Goal: Information Seeking & Learning: Learn about a topic

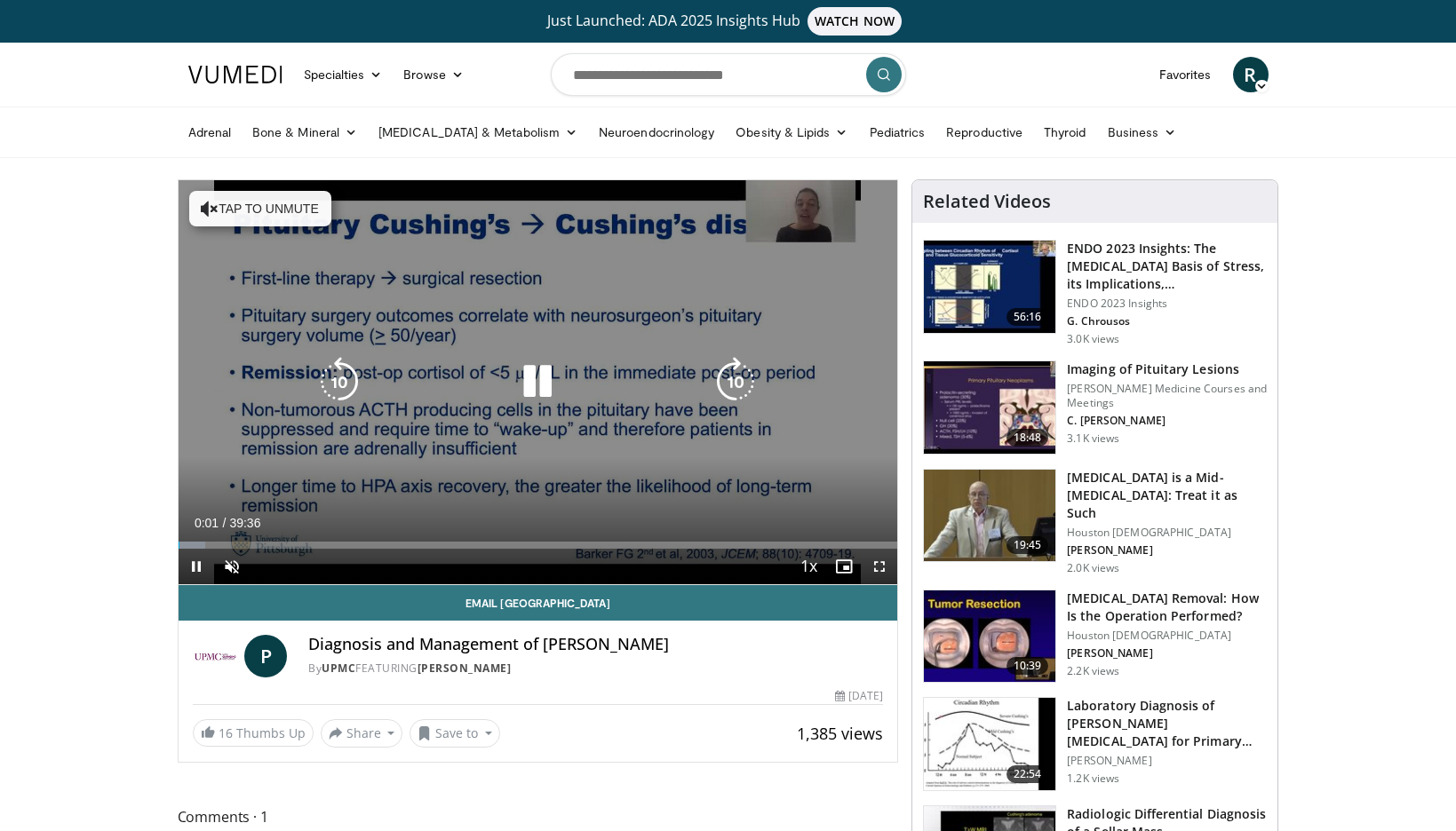
click at [537, 388] on icon "Video Player" at bounding box center [538, 382] width 50 height 50
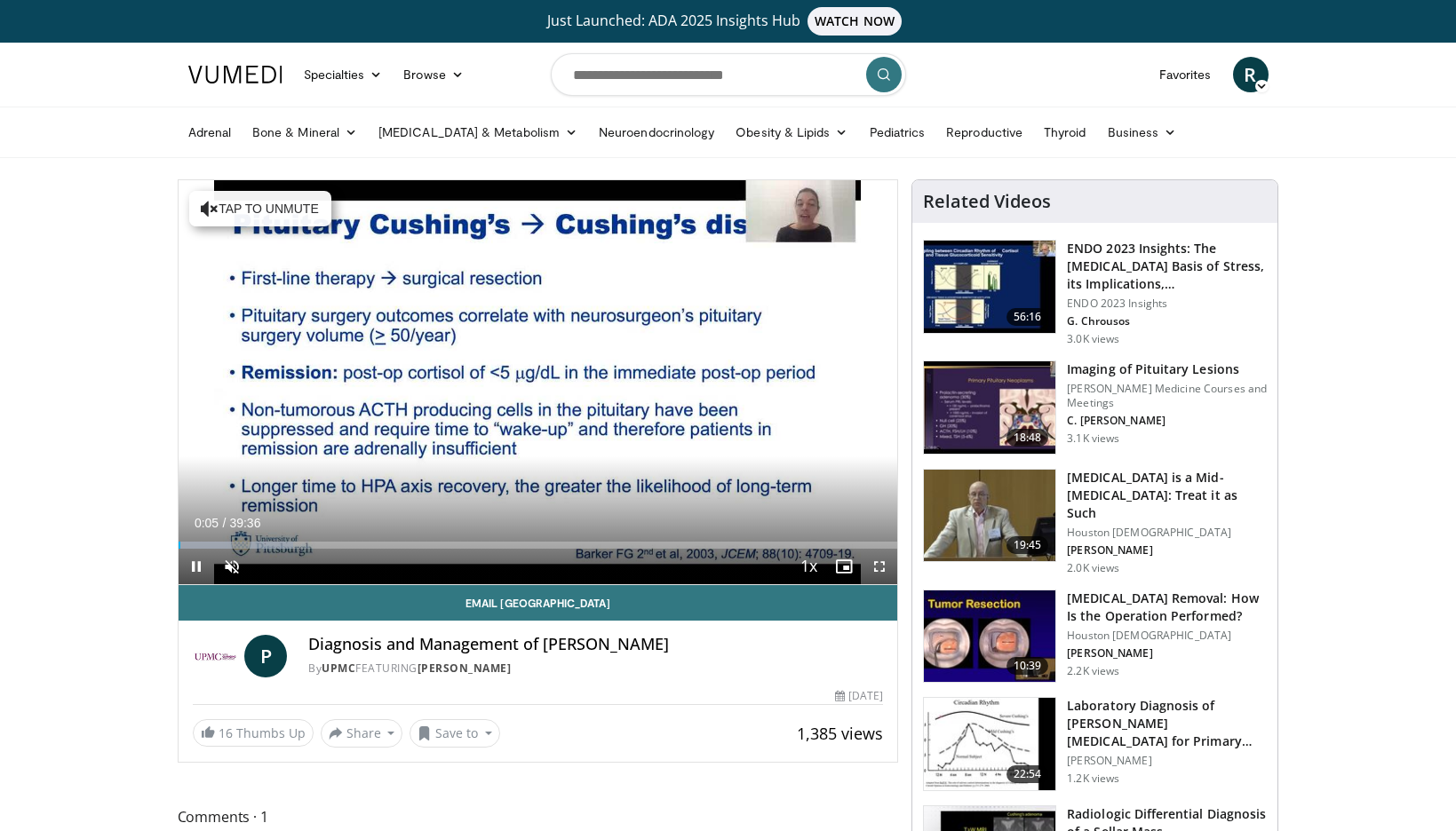
click at [887, 571] on span "Video Player" at bounding box center [880, 567] width 36 height 36
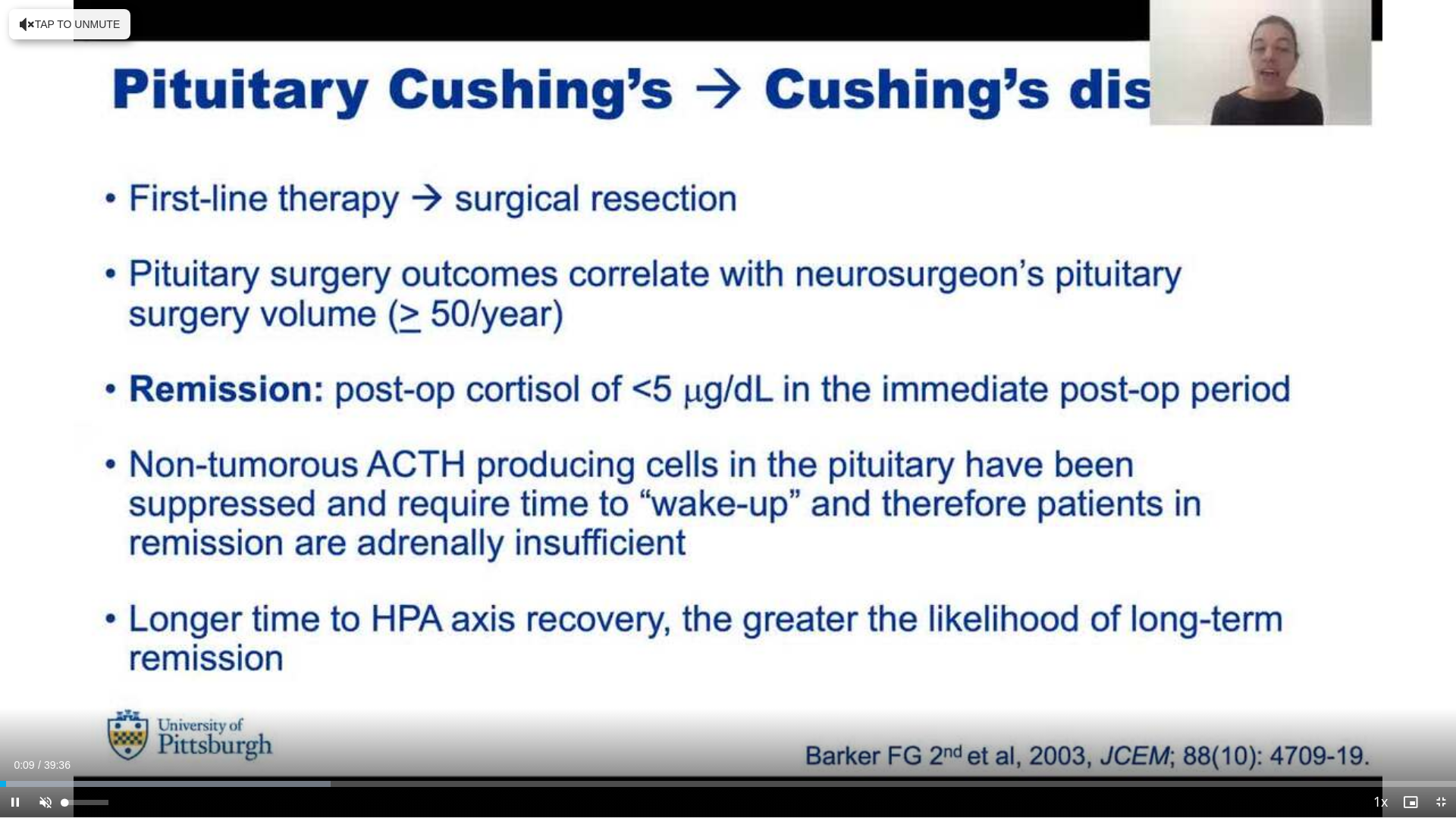
click at [54, 709] on span "Video Player" at bounding box center [46, 803] width 31 height 31
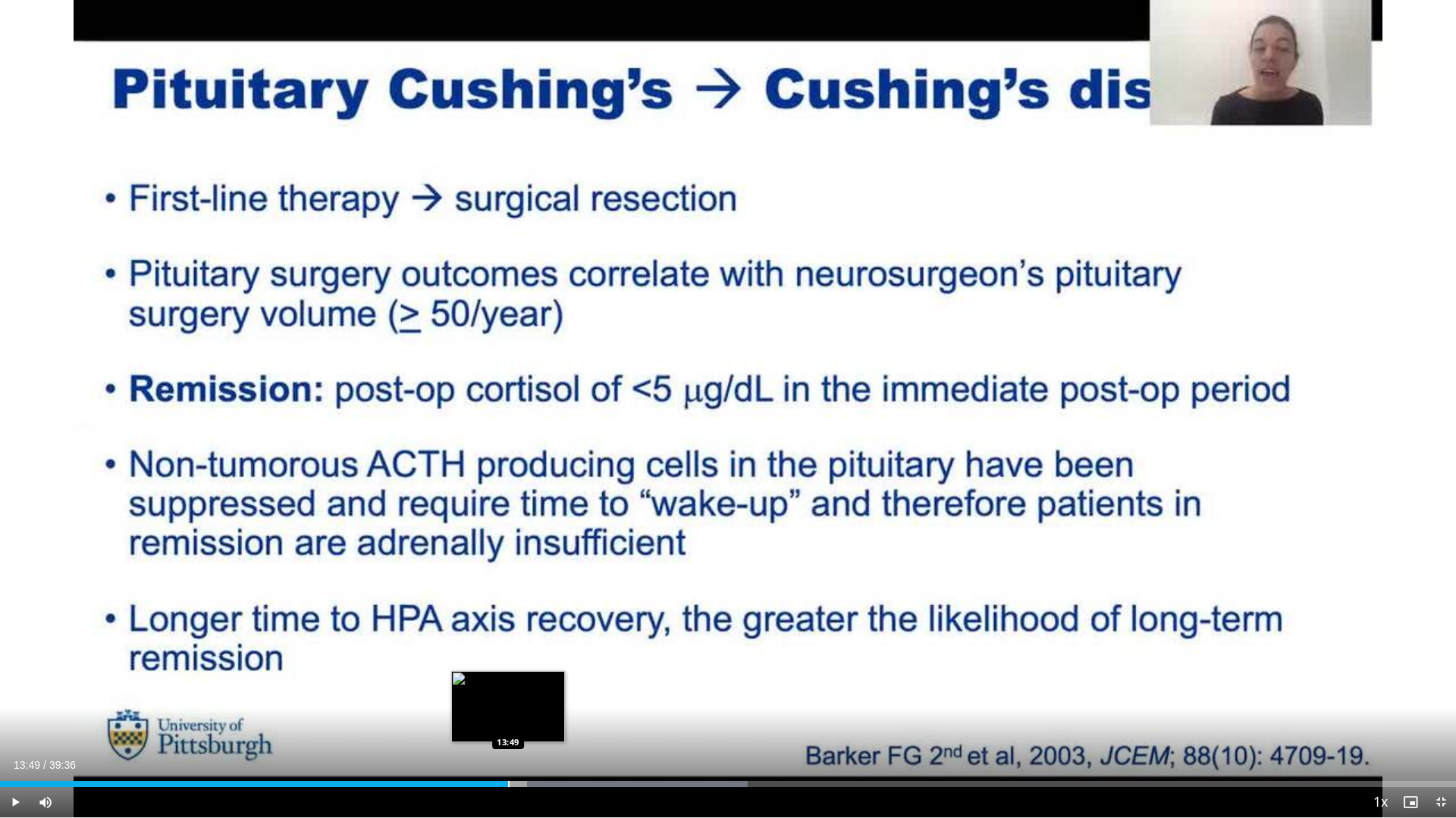
click at [508, 709] on div "Progress Bar" at bounding box center [509, 784] width 2 height 6
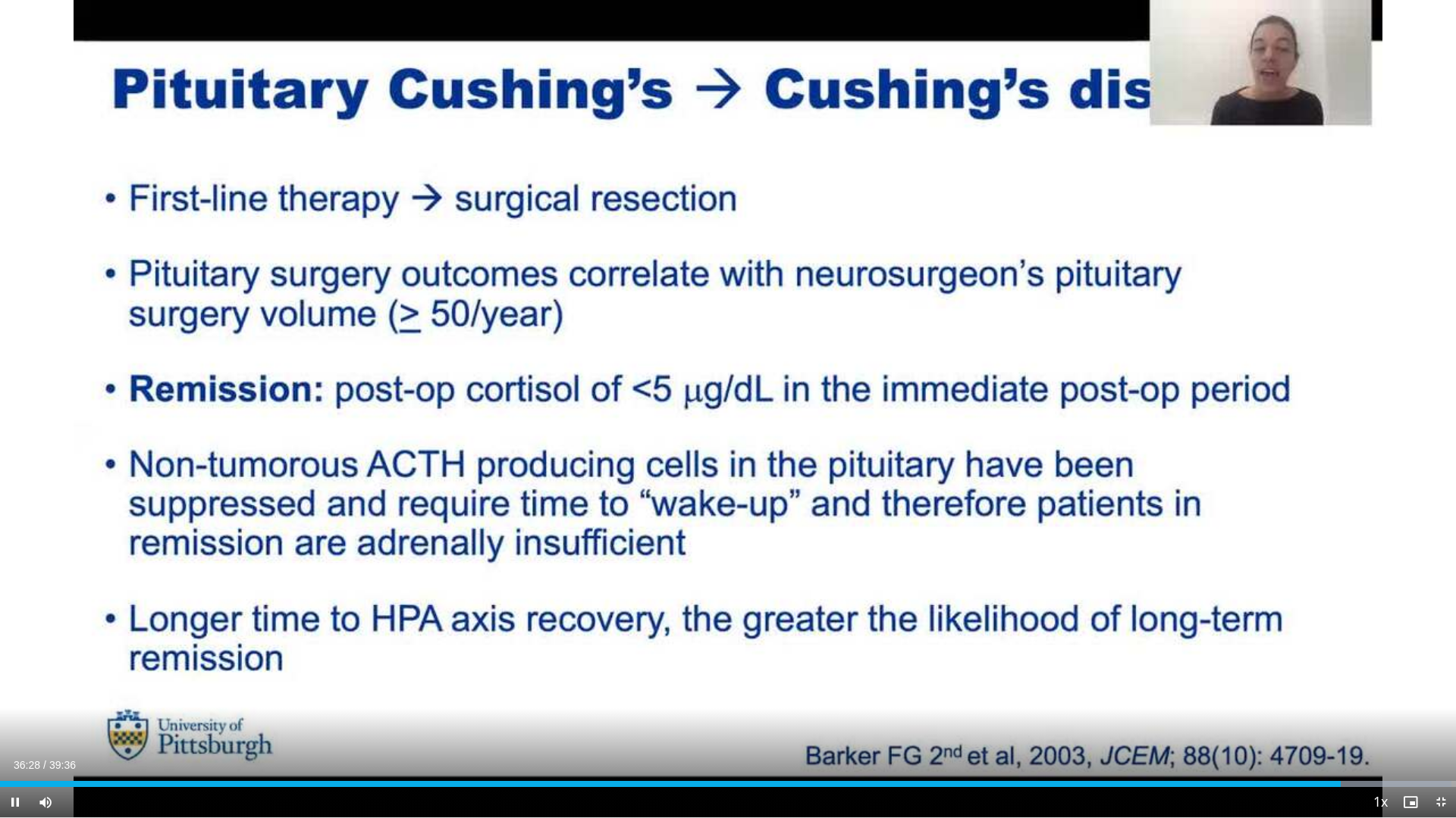
click at [1242, 709] on span "Video Player" at bounding box center [1441, 803] width 31 height 31
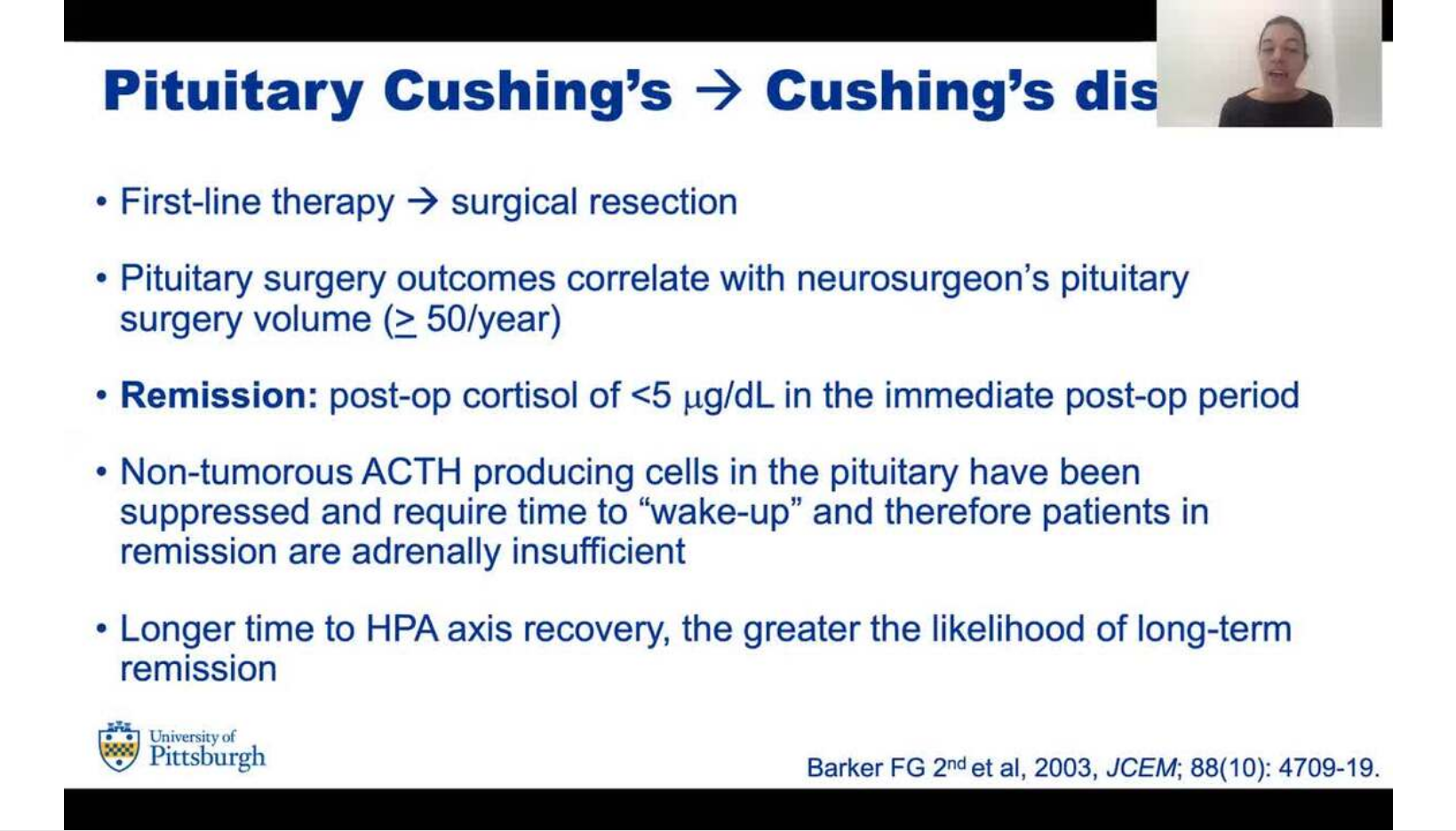
scroll to position [54, 0]
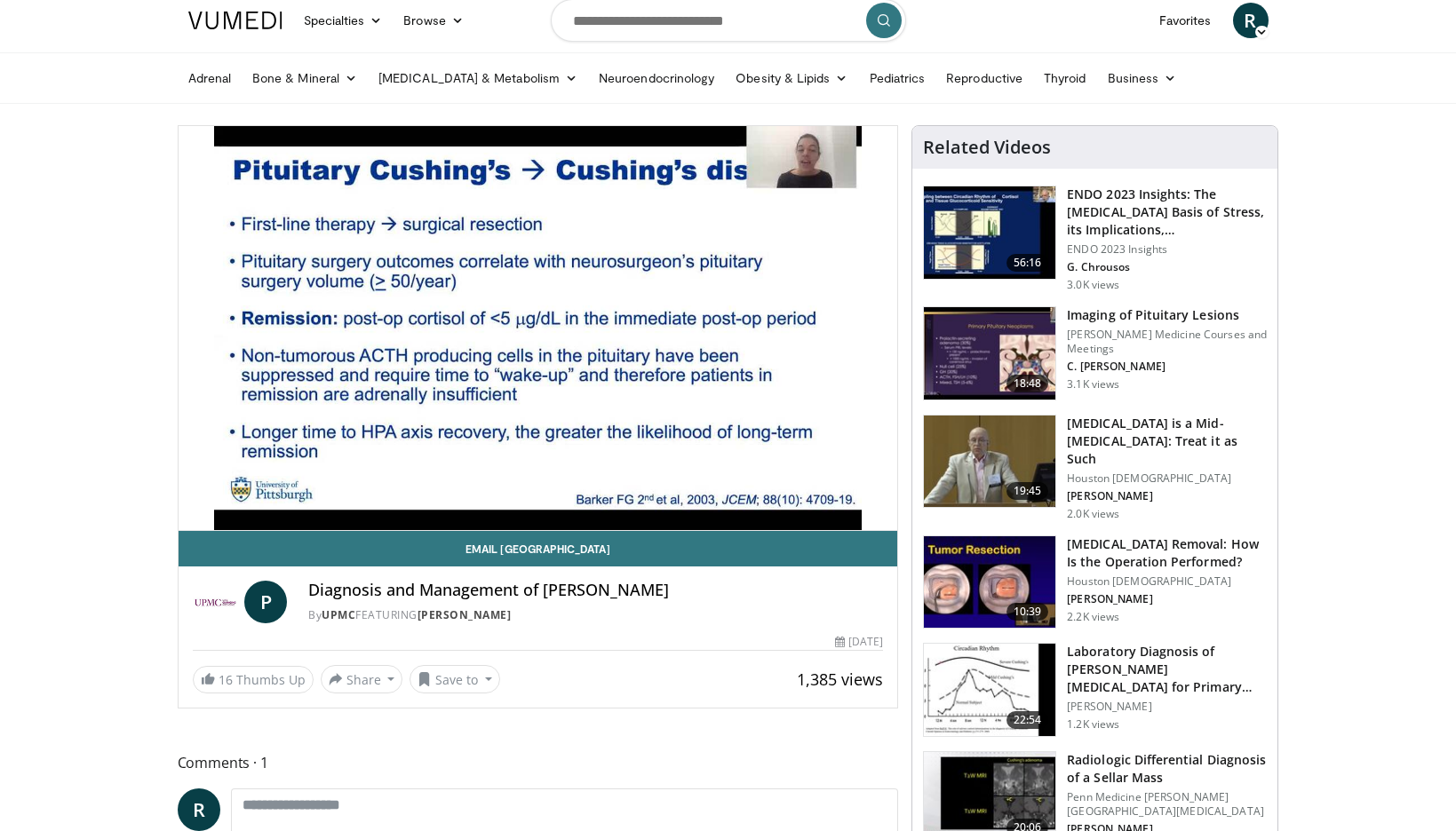
click at [970, 346] on img at bounding box center [989, 353] width 131 height 92
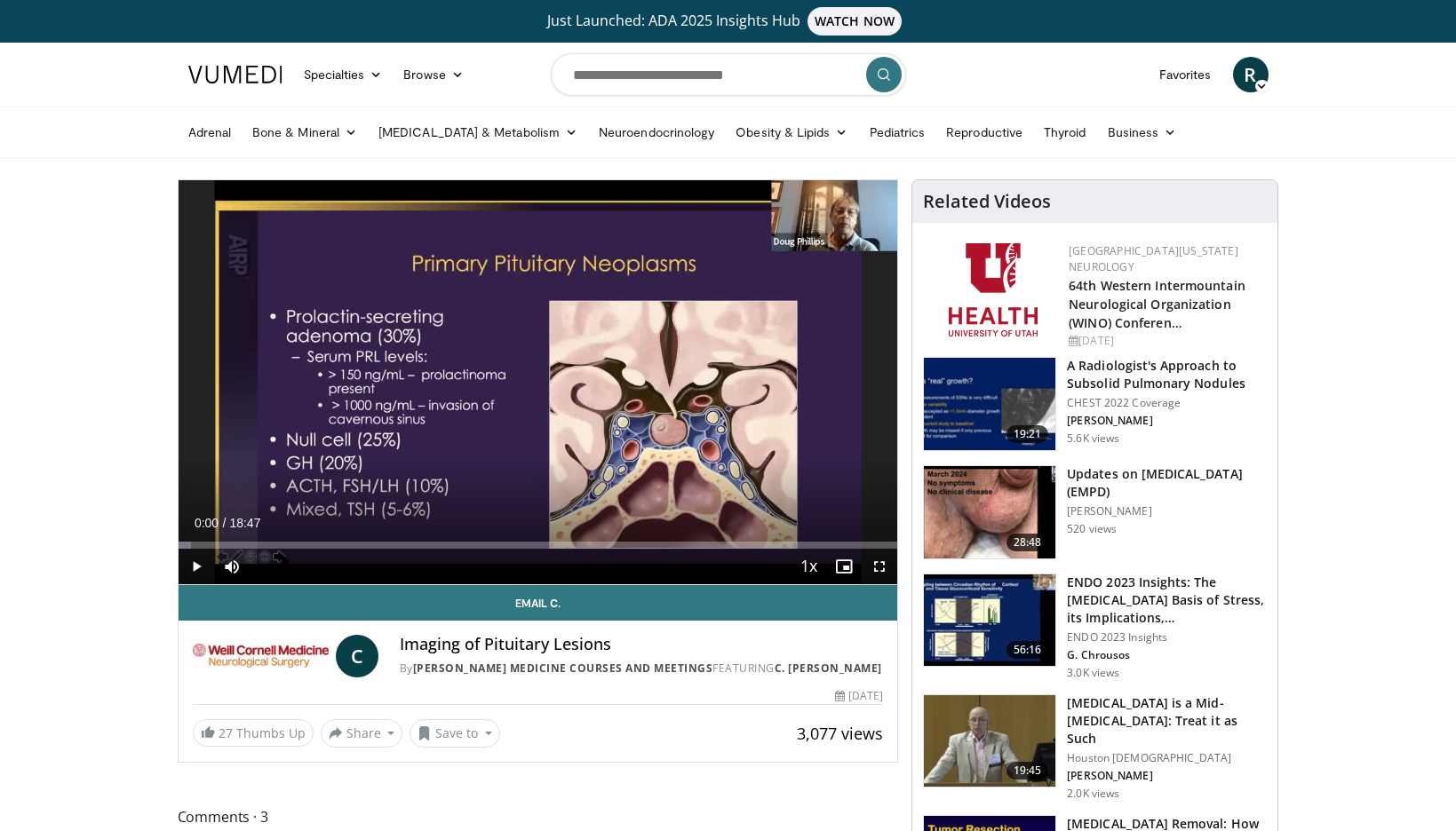
click at [882, 565] on span "Video Player" at bounding box center [880, 567] width 36 height 36
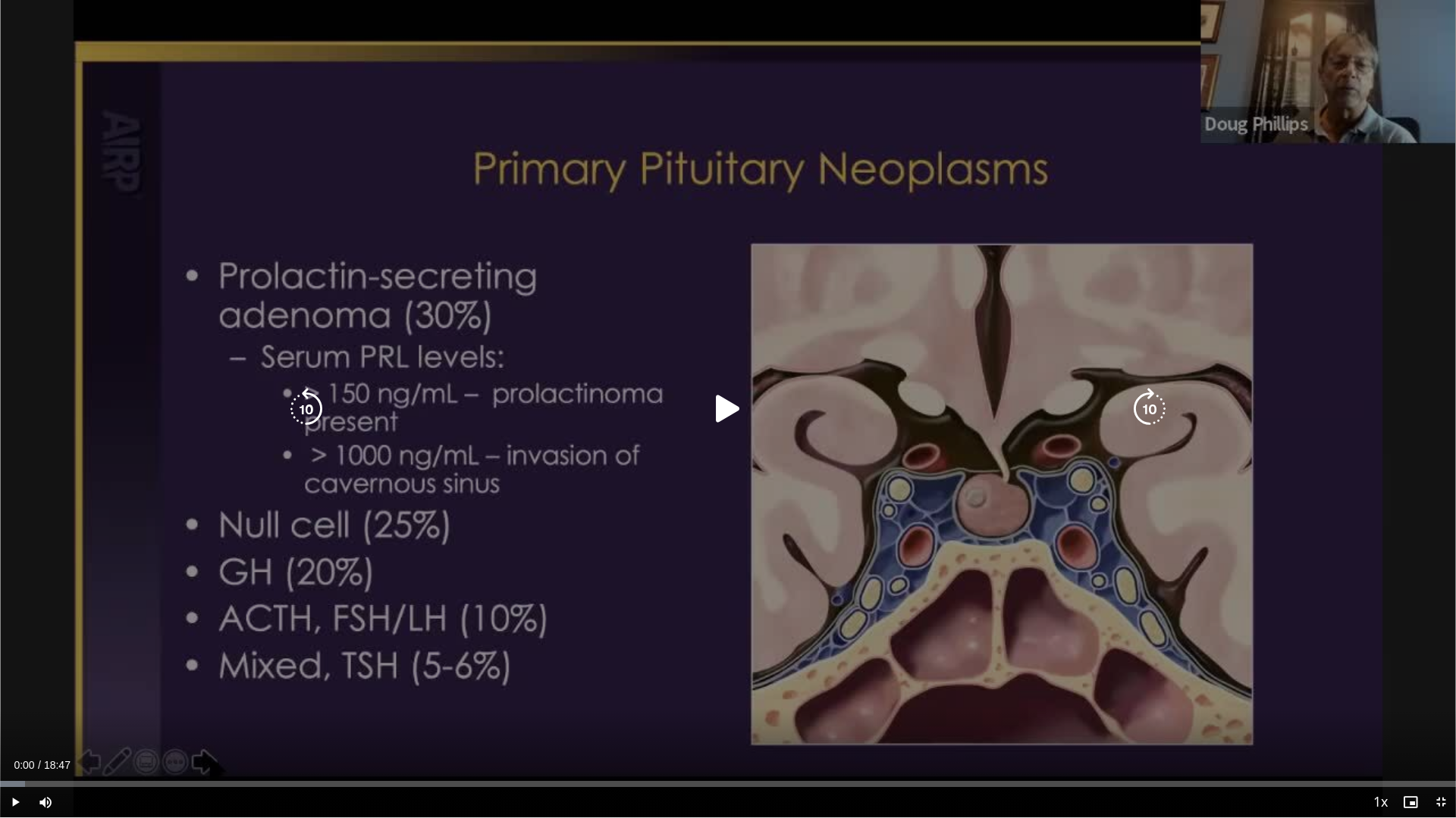
click at [723, 410] on icon "Video Player" at bounding box center [728, 409] width 43 height 43
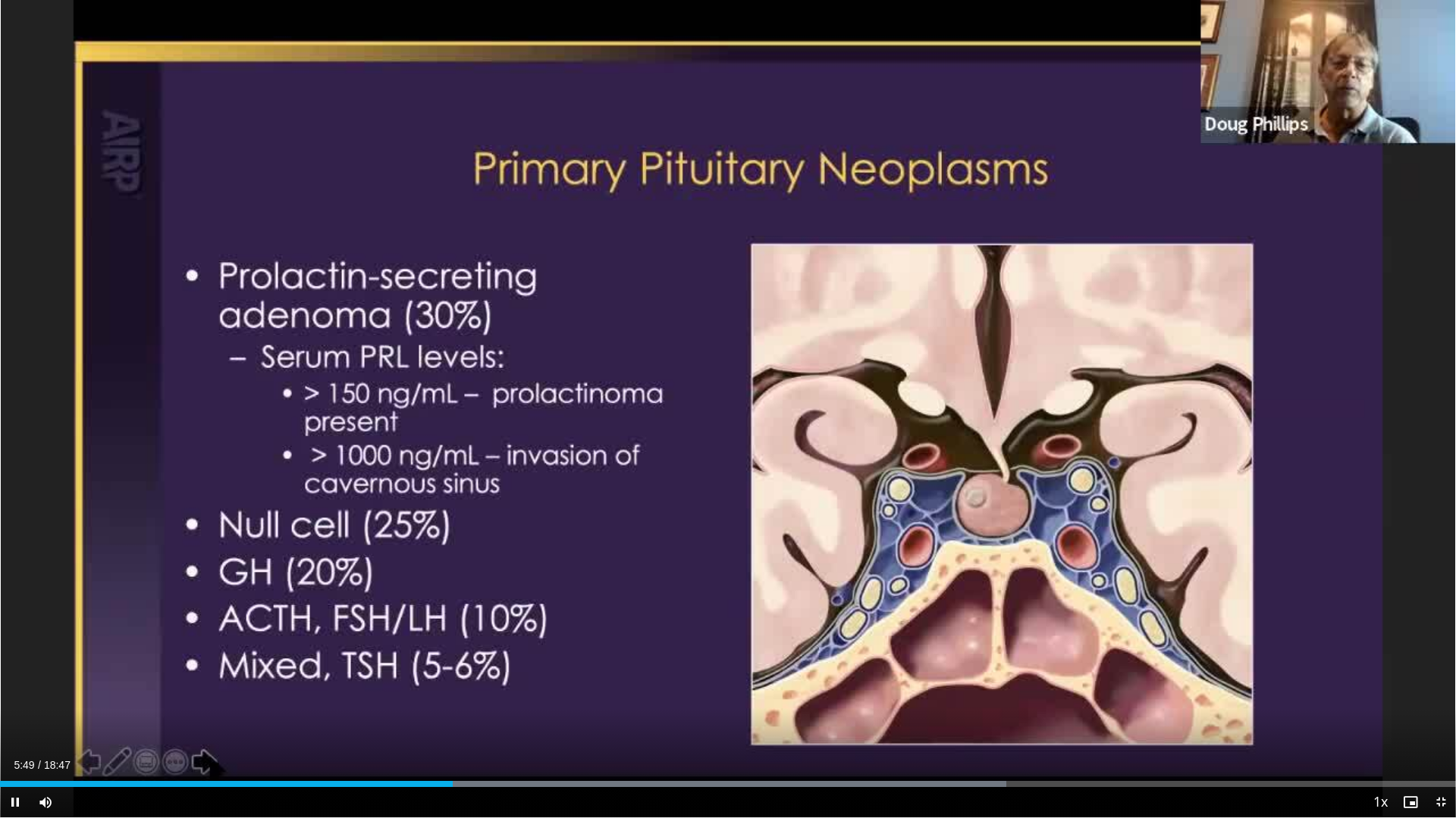
click at [1242, 709] on span "Video Player" at bounding box center [1441, 803] width 31 height 31
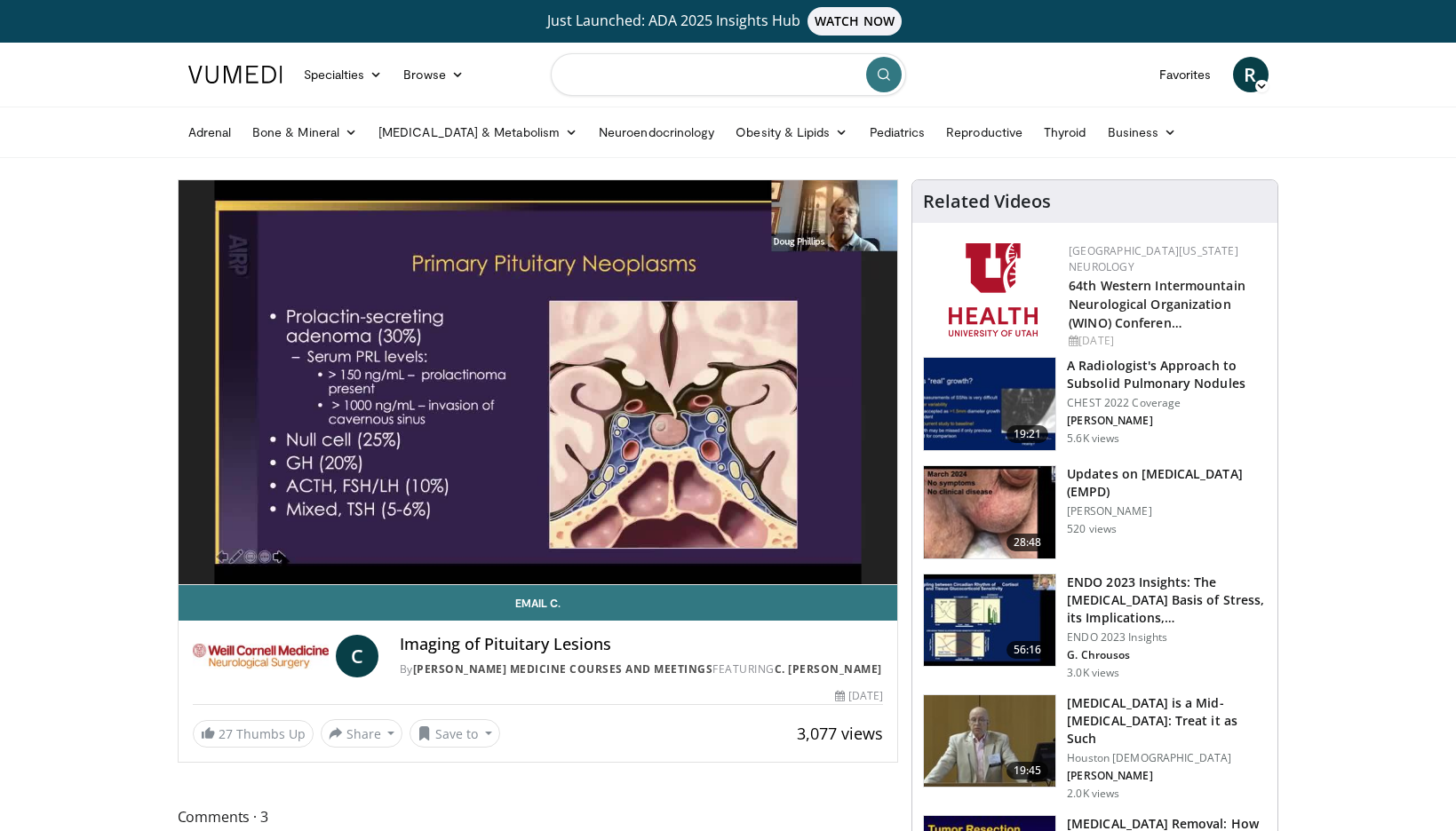
click at [585, 84] on input "Search topics, interventions" at bounding box center [728, 74] width 355 height 43
click at [593, 84] on input "Search topics, interventions" at bounding box center [728, 74] width 355 height 43
type input "*******"
click at [874, 84] on button "submit" at bounding box center [884, 75] width 36 height 36
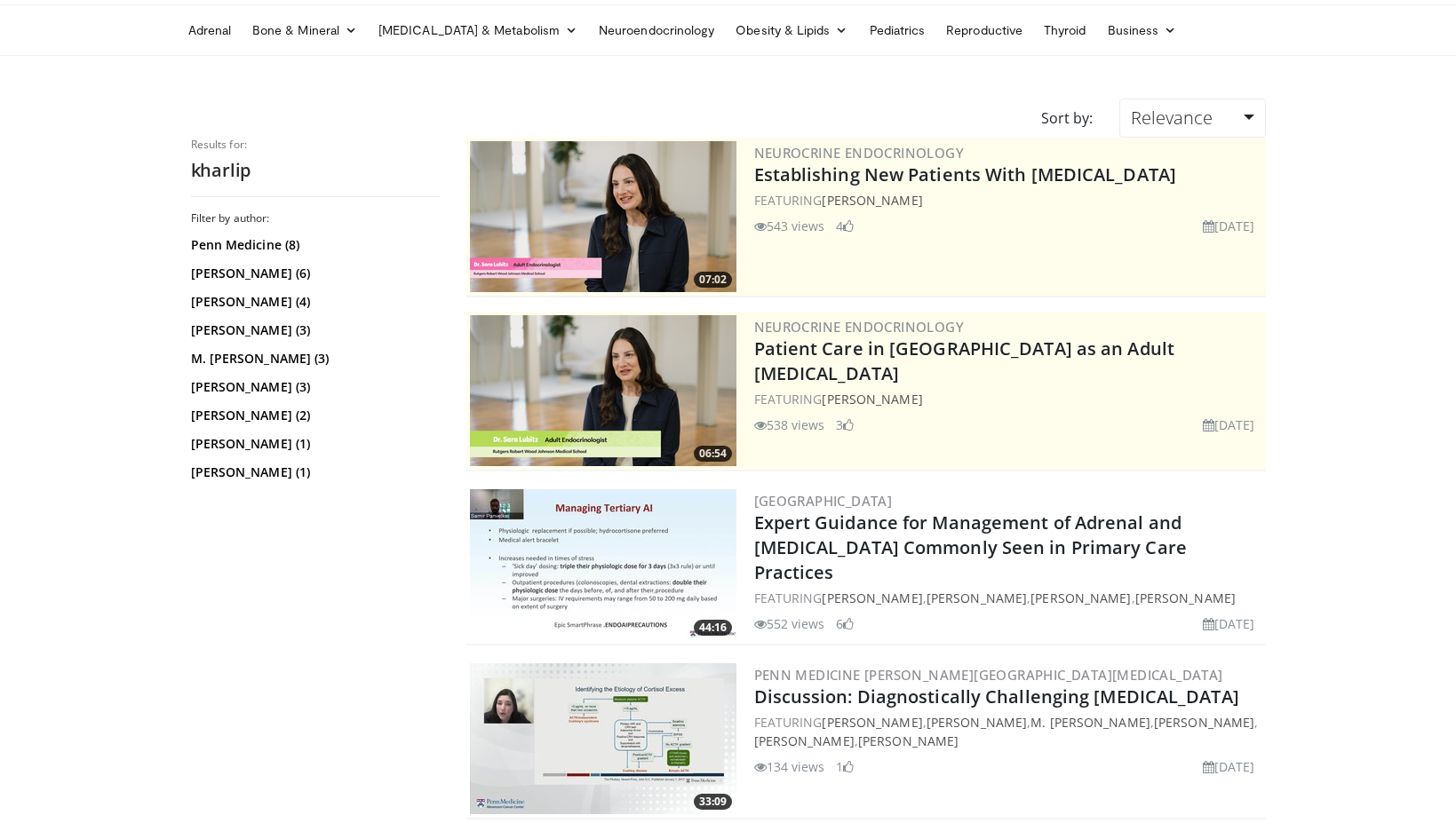
scroll to position [125, 0]
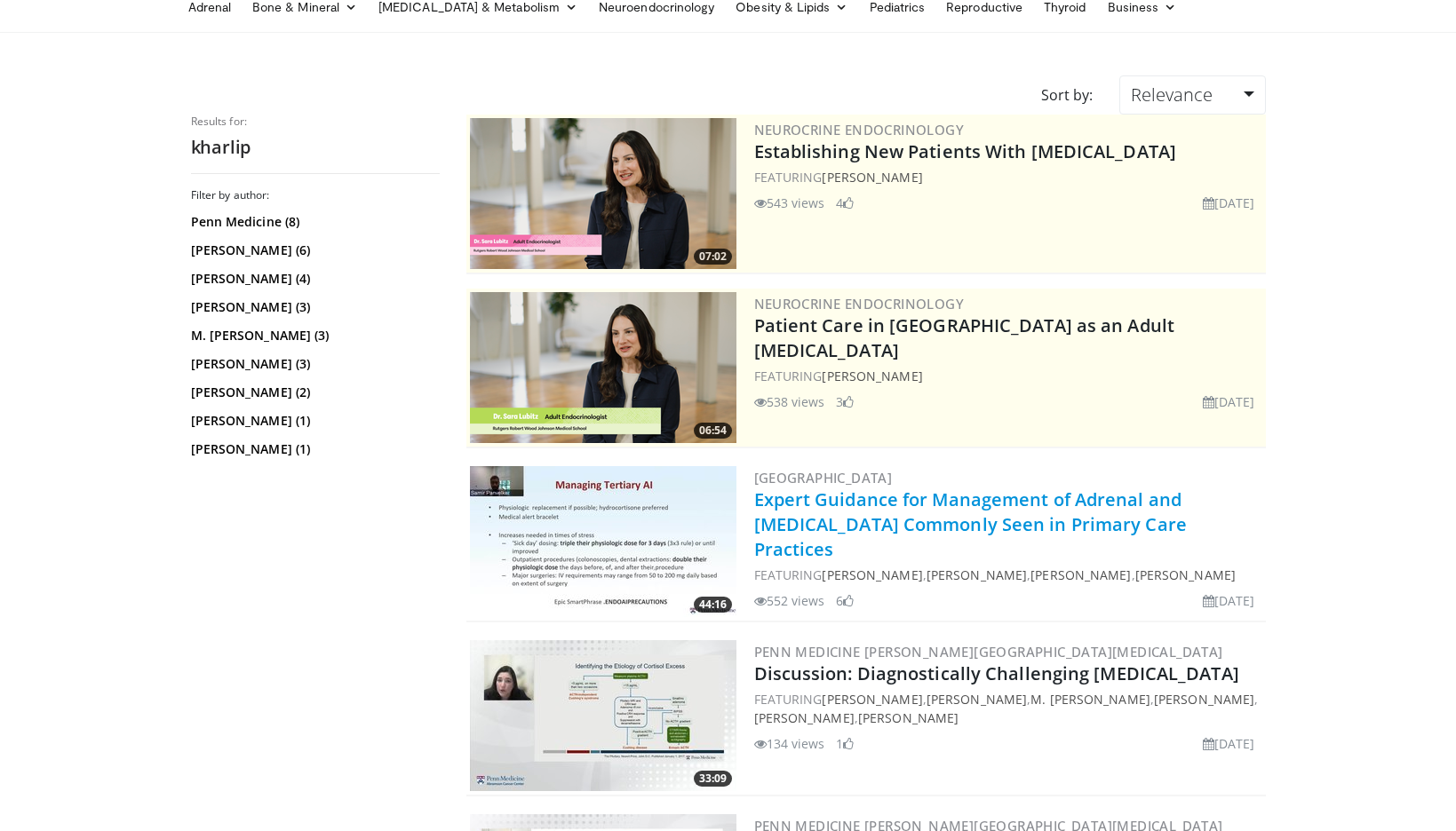
click at [971, 527] on link "Expert Guidance for Management of Adrenal and Pituitary Disorders Commonly Seen…" at bounding box center [970, 525] width 433 height 74
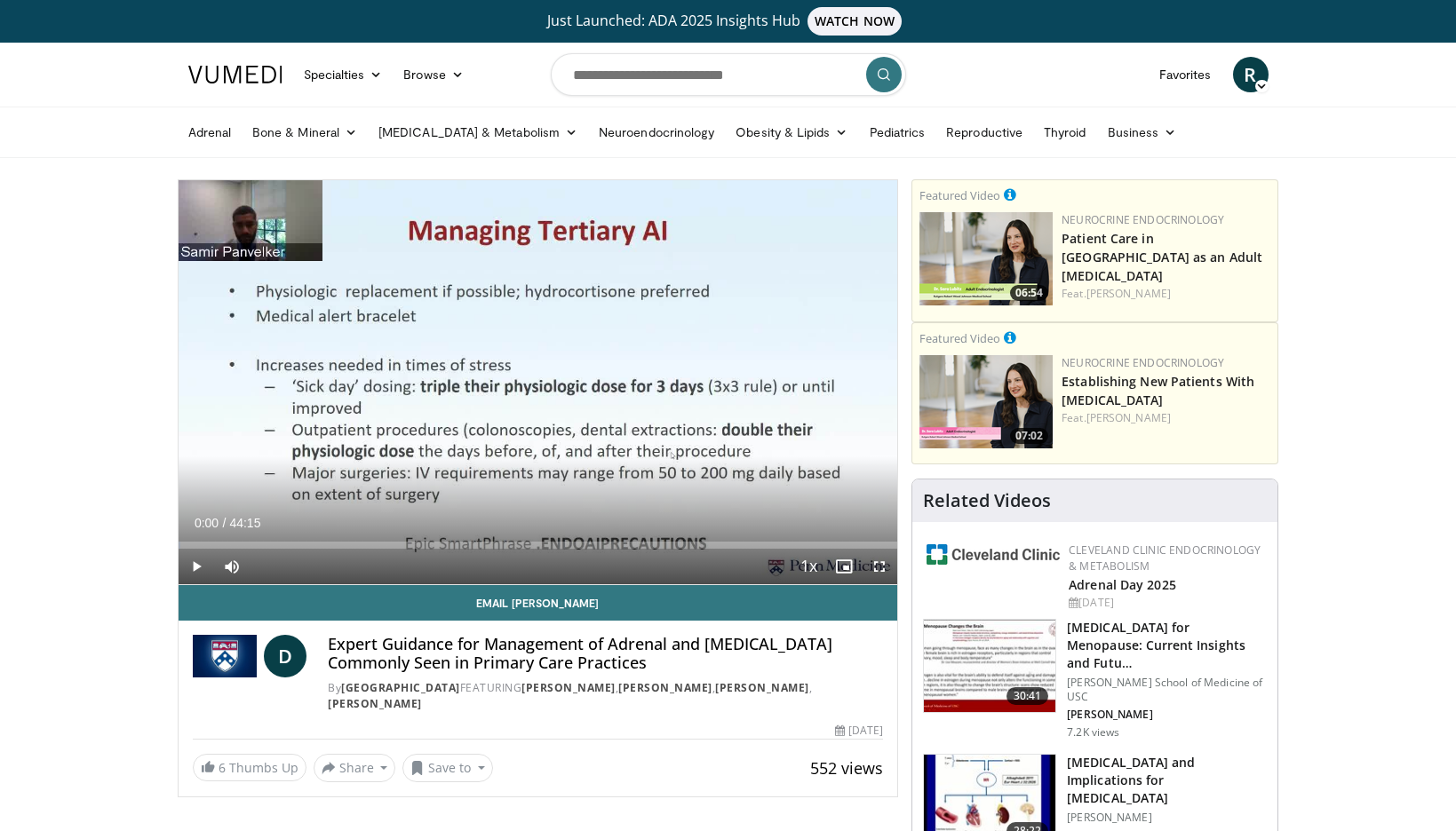
click at [196, 569] on span "Video Player" at bounding box center [197, 567] width 36 height 36
click at [880, 569] on span "Video Player" at bounding box center [880, 567] width 36 height 36
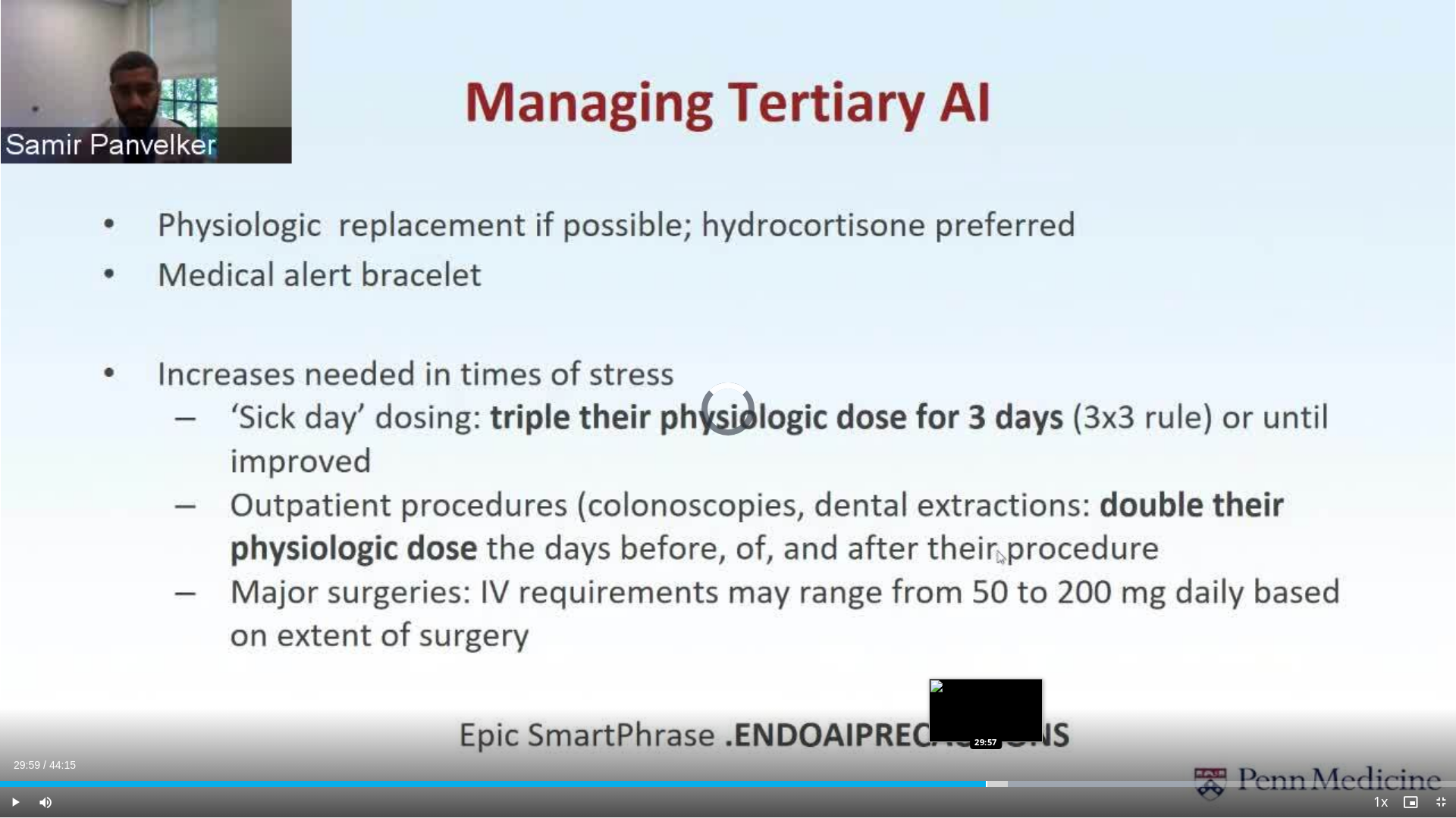
click at [987, 709] on div "Loaded : 82.73% 29:59 29:57" at bounding box center [728, 780] width 1456 height 15
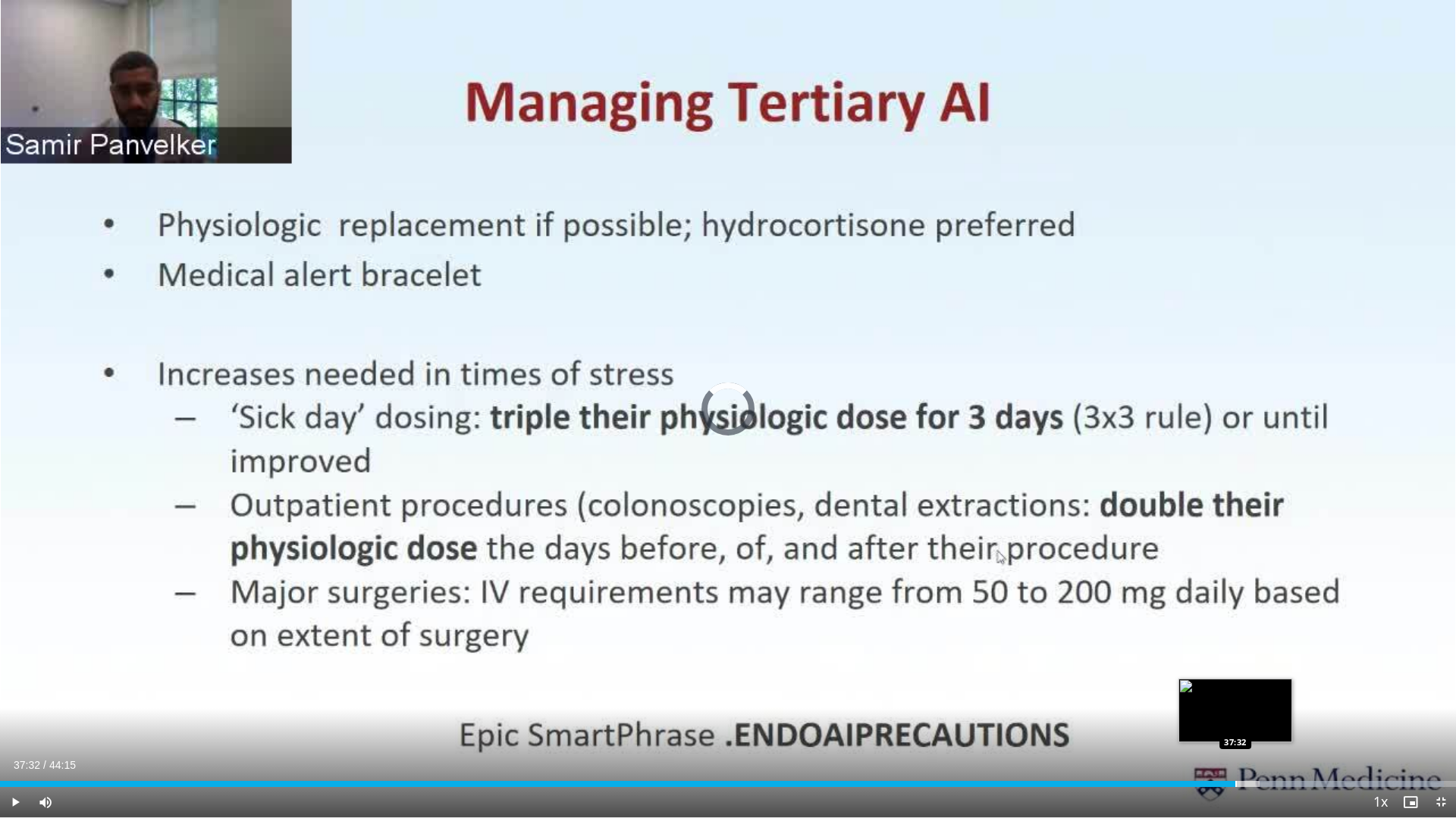
click at [1235, 709] on div "Progress Bar" at bounding box center [1236, 784] width 2 height 6
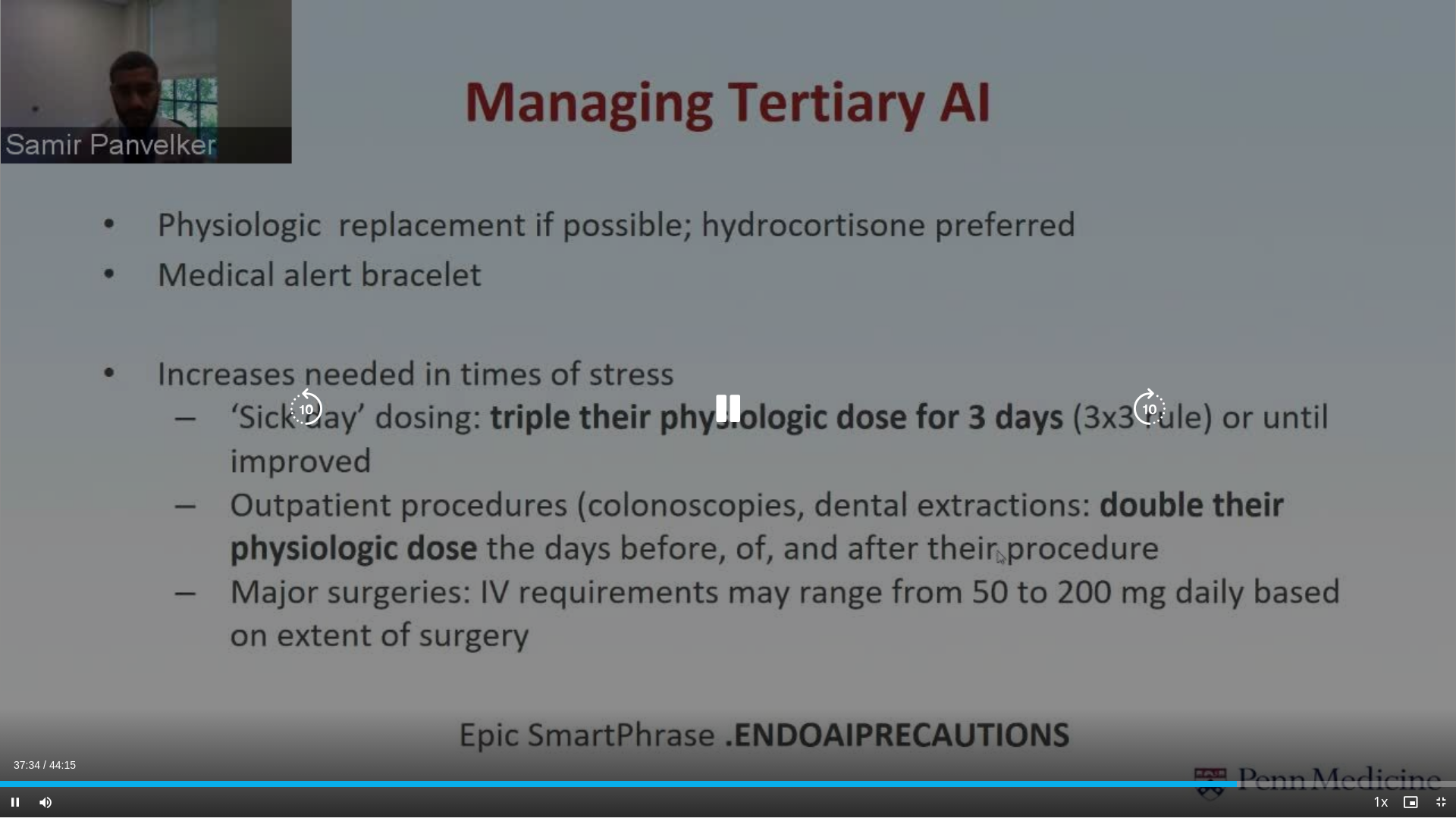
click at [1215, 549] on div "10 seconds Tap to unmute" at bounding box center [728, 409] width 1456 height 818
click at [722, 418] on icon "Video Player" at bounding box center [728, 409] width 43 height 43
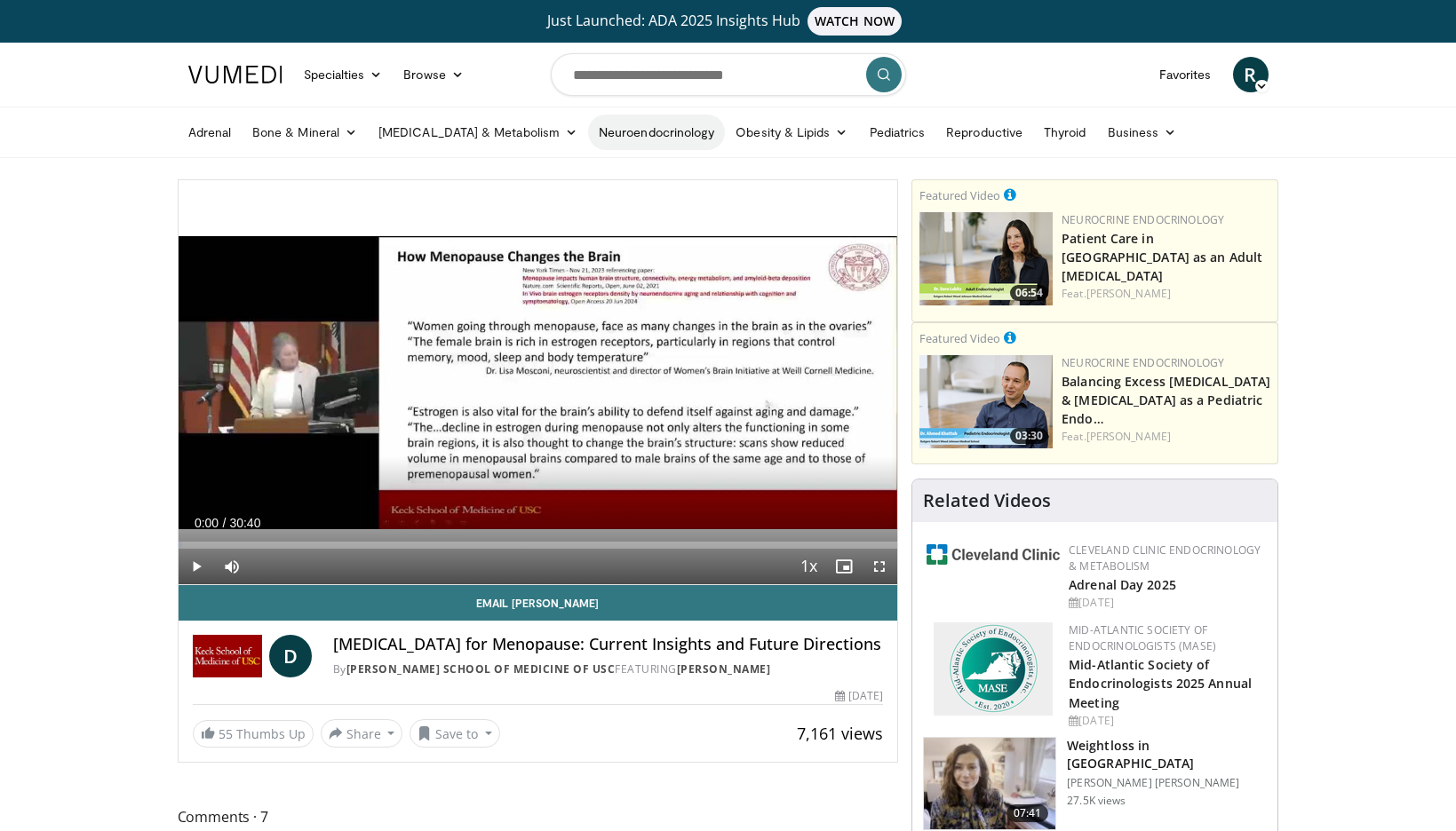
click at [588, 132] on link "Neuroendocrinology" at bounding box center [656, 133] width 137 height 36
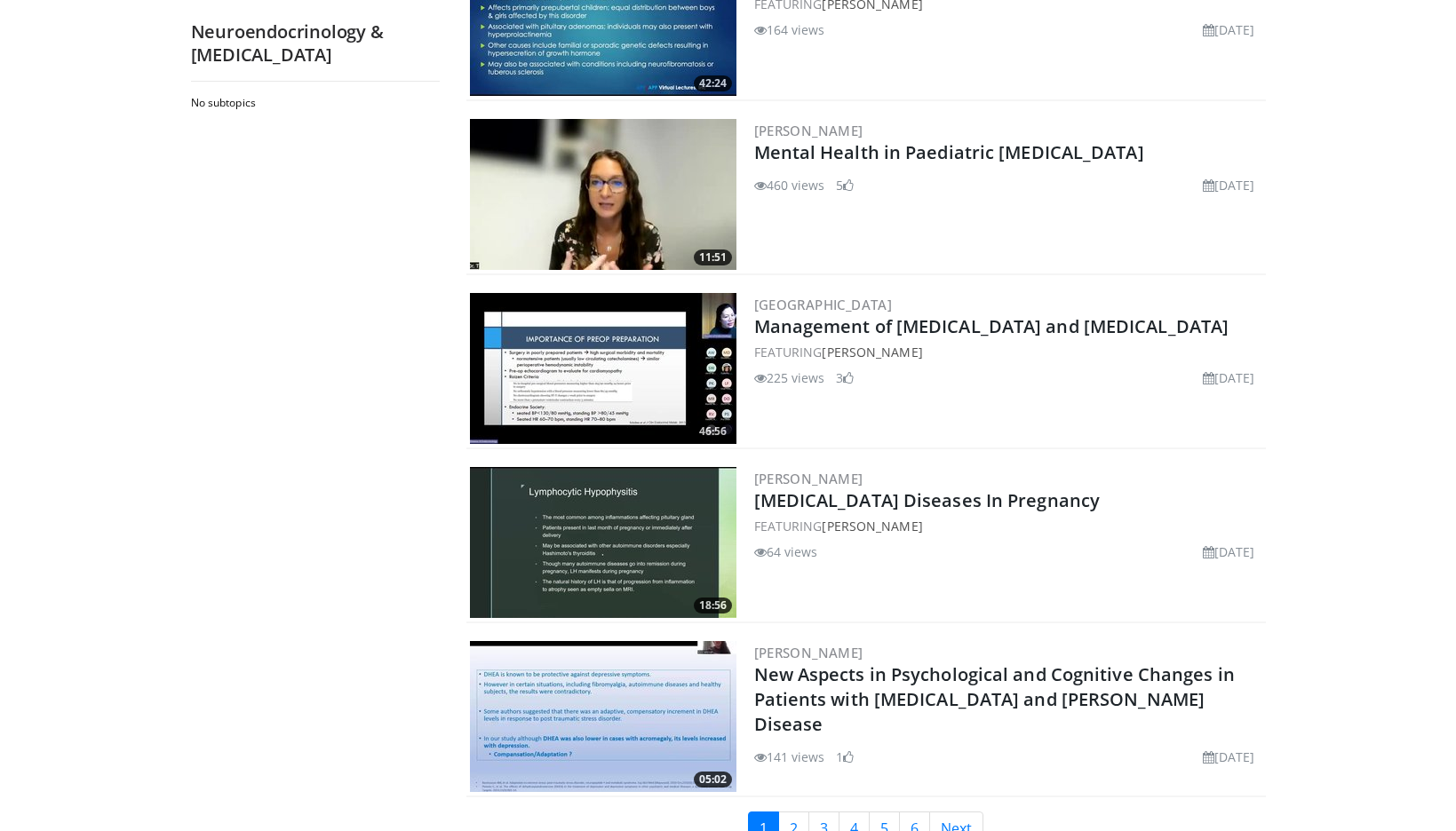
scroll to position [3862, 0]
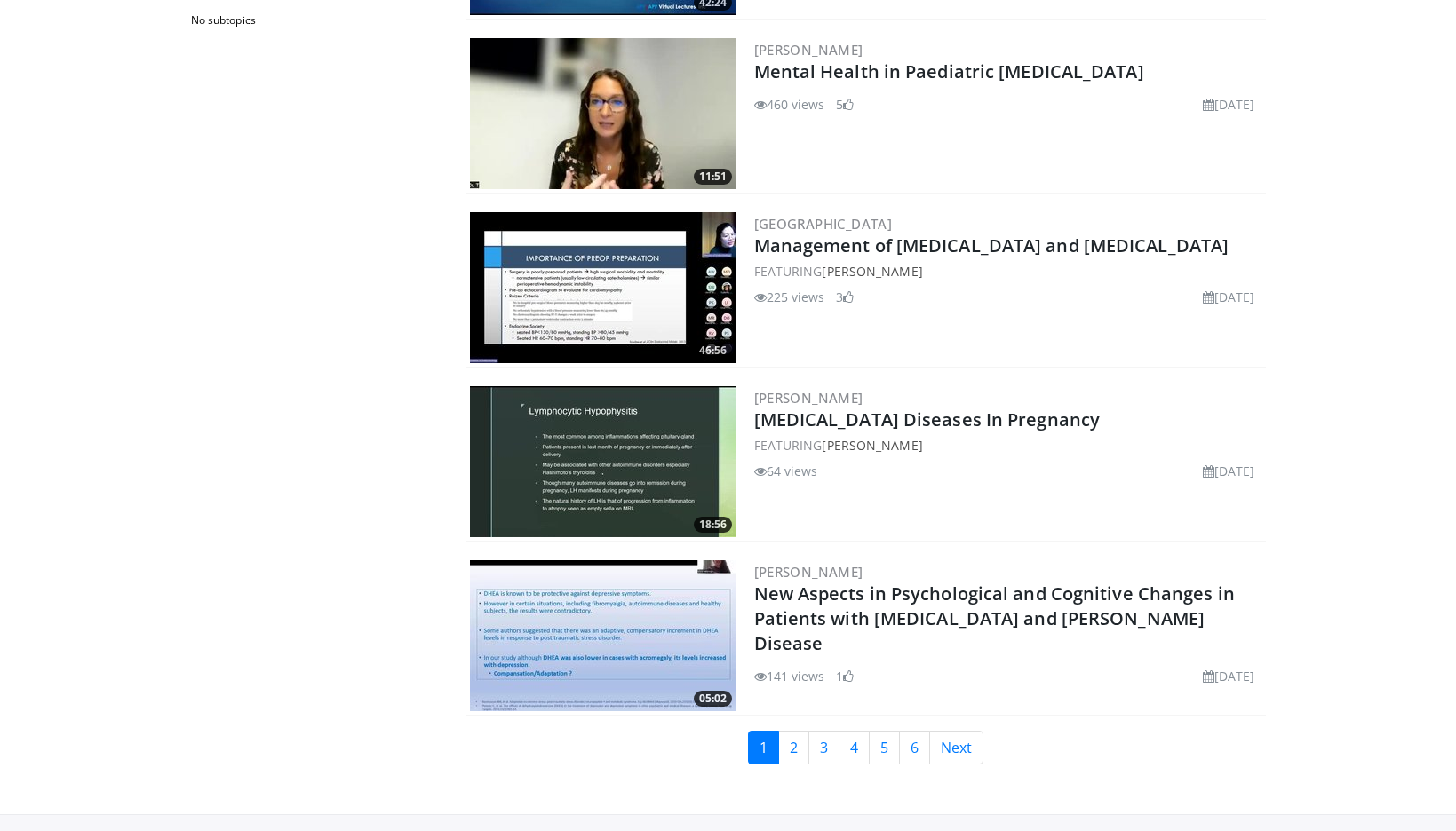
click at [622, 439] on img at bounding box center [603, 461] width 266 height 151
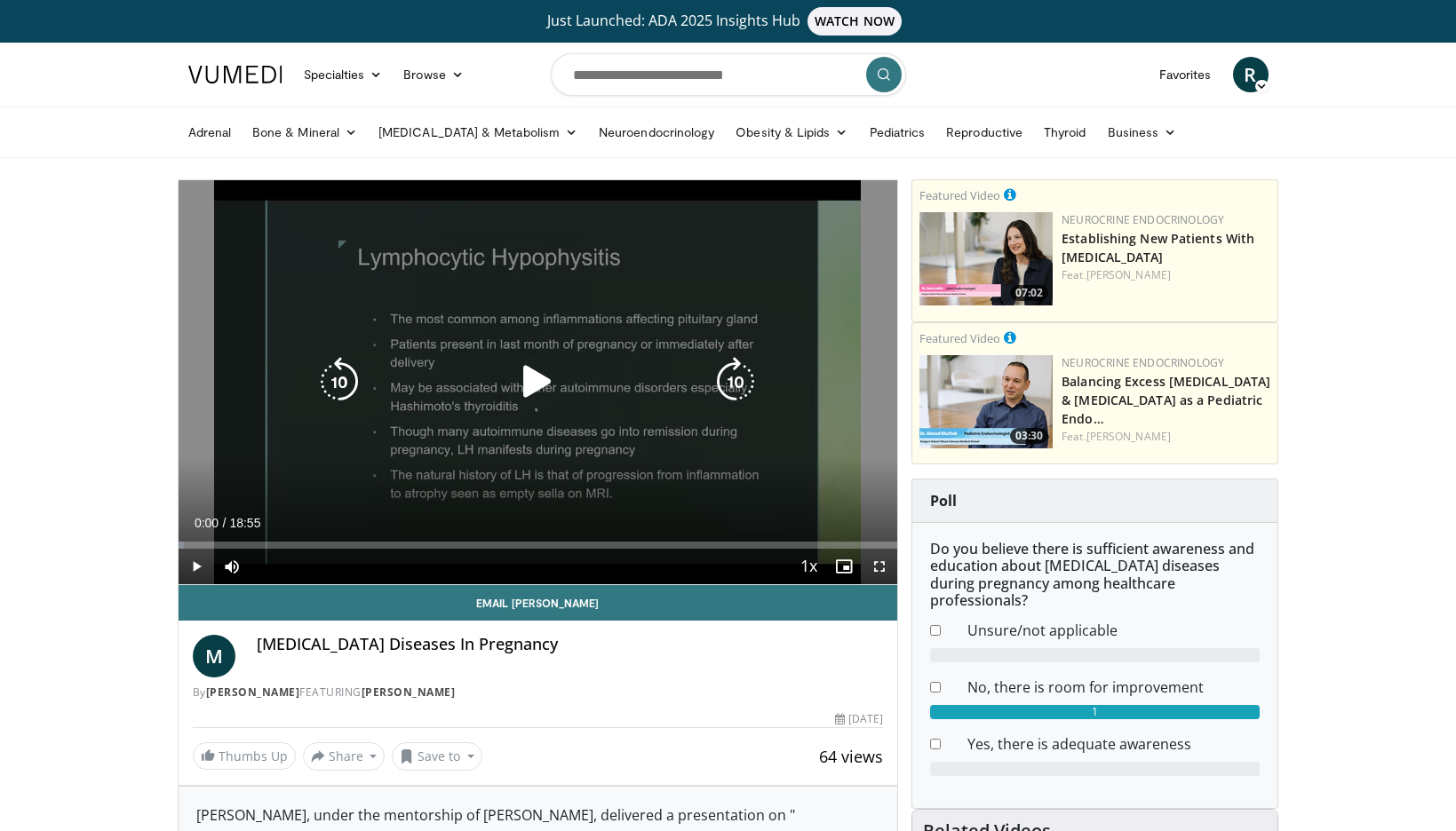
click at [539, 381] on icon "Video Player" at bounding box center [538, 382] width 50 height 50
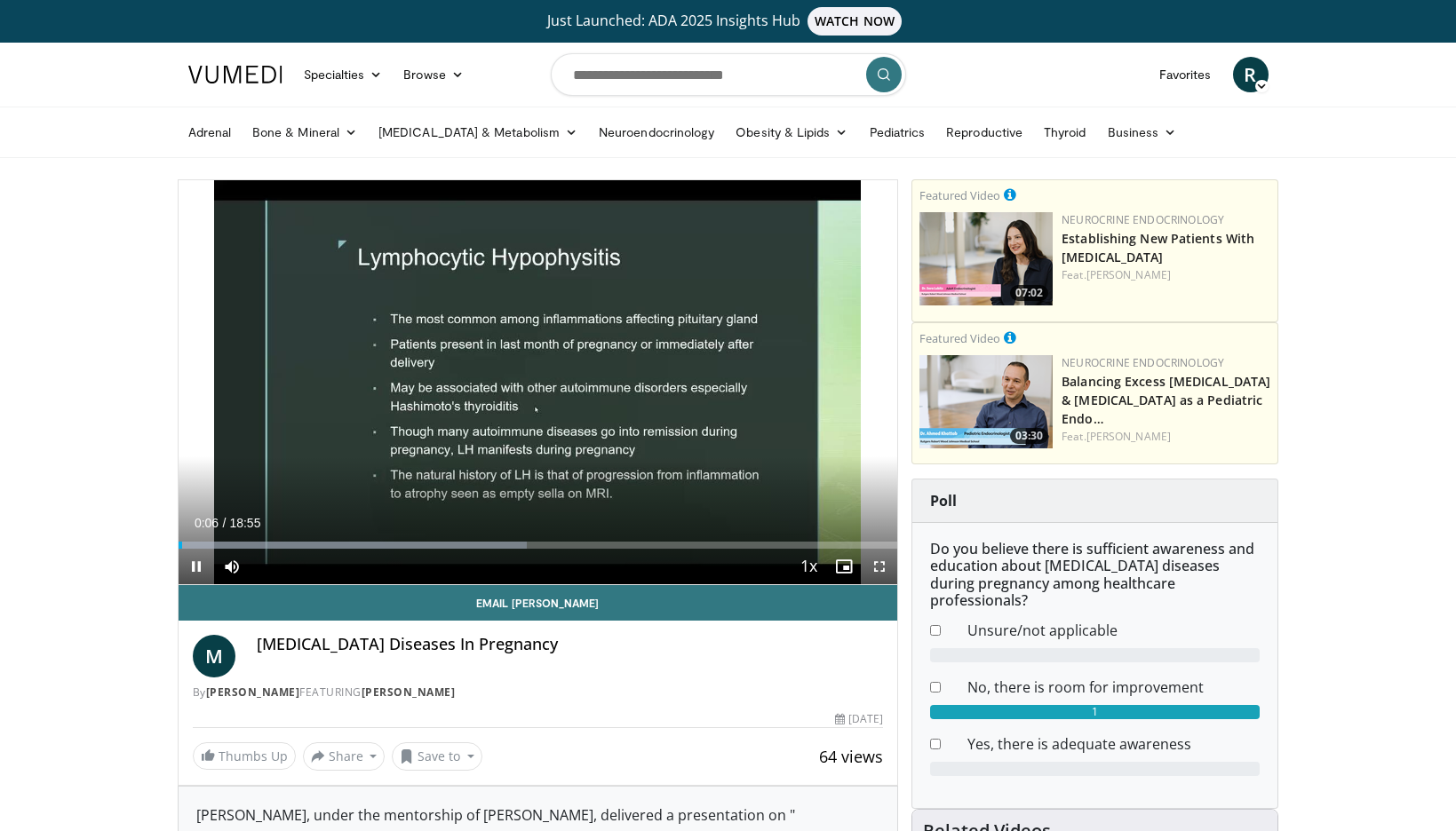
click at [878, 562] on span "Video Player" at bounding box center [880, 567] width 36 height 36
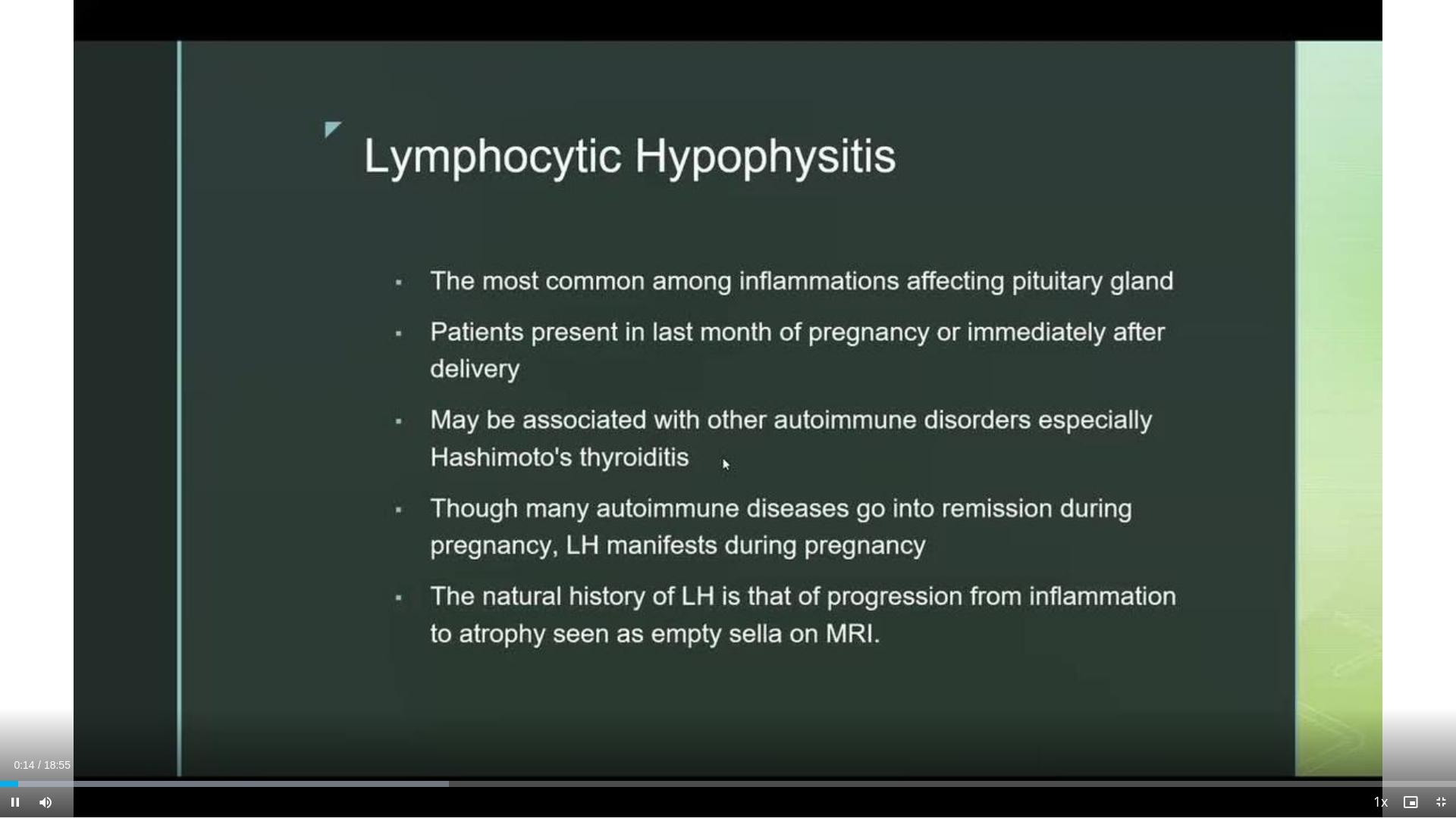
click at [1242, 709] on span "Video Player" at bounding box center [1441, 803] width 31 height 31
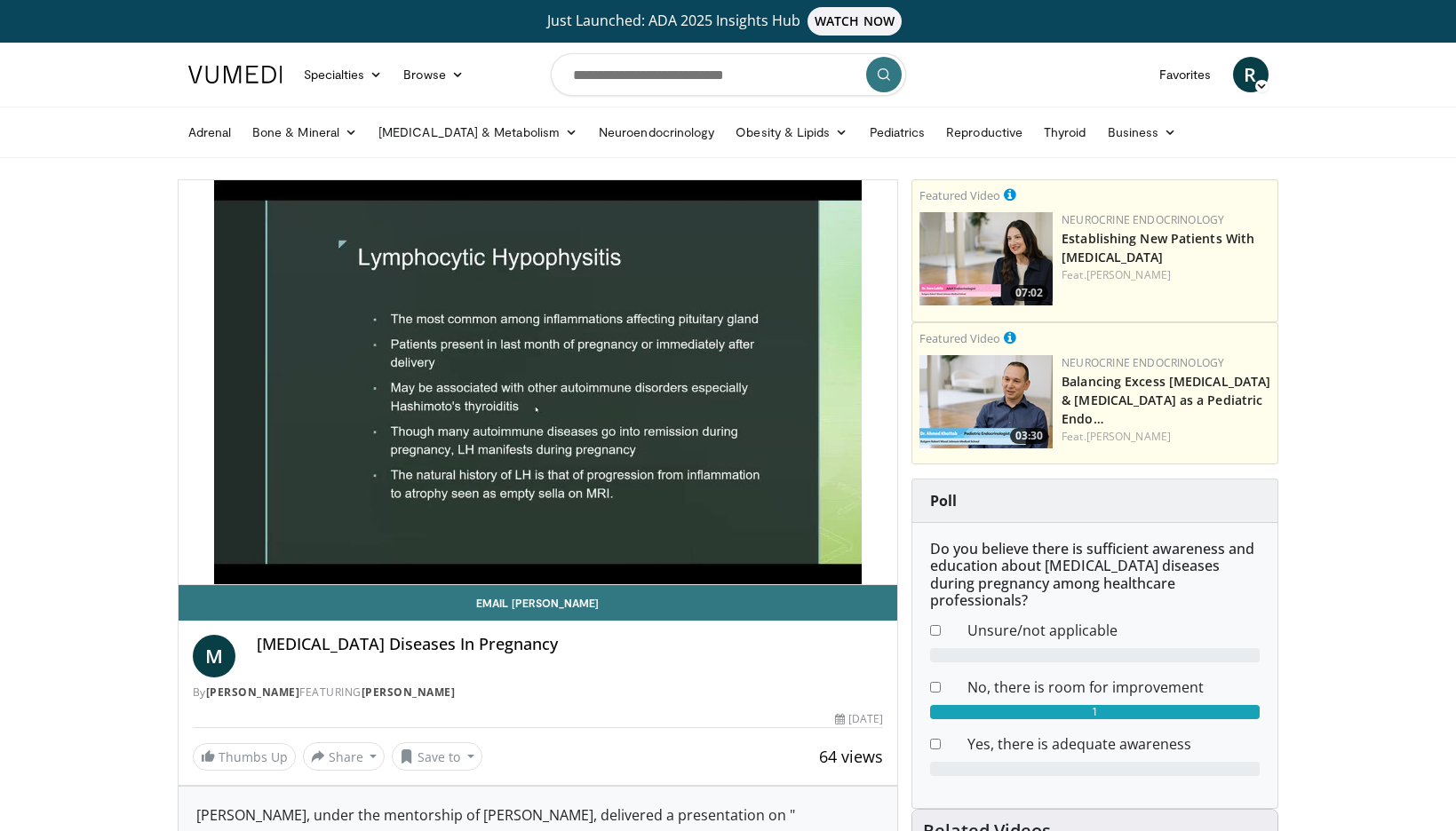
click at [878, 569] on div "10 seconds Tap to unmute" at bounding box center [539, 382] width 720 height 404
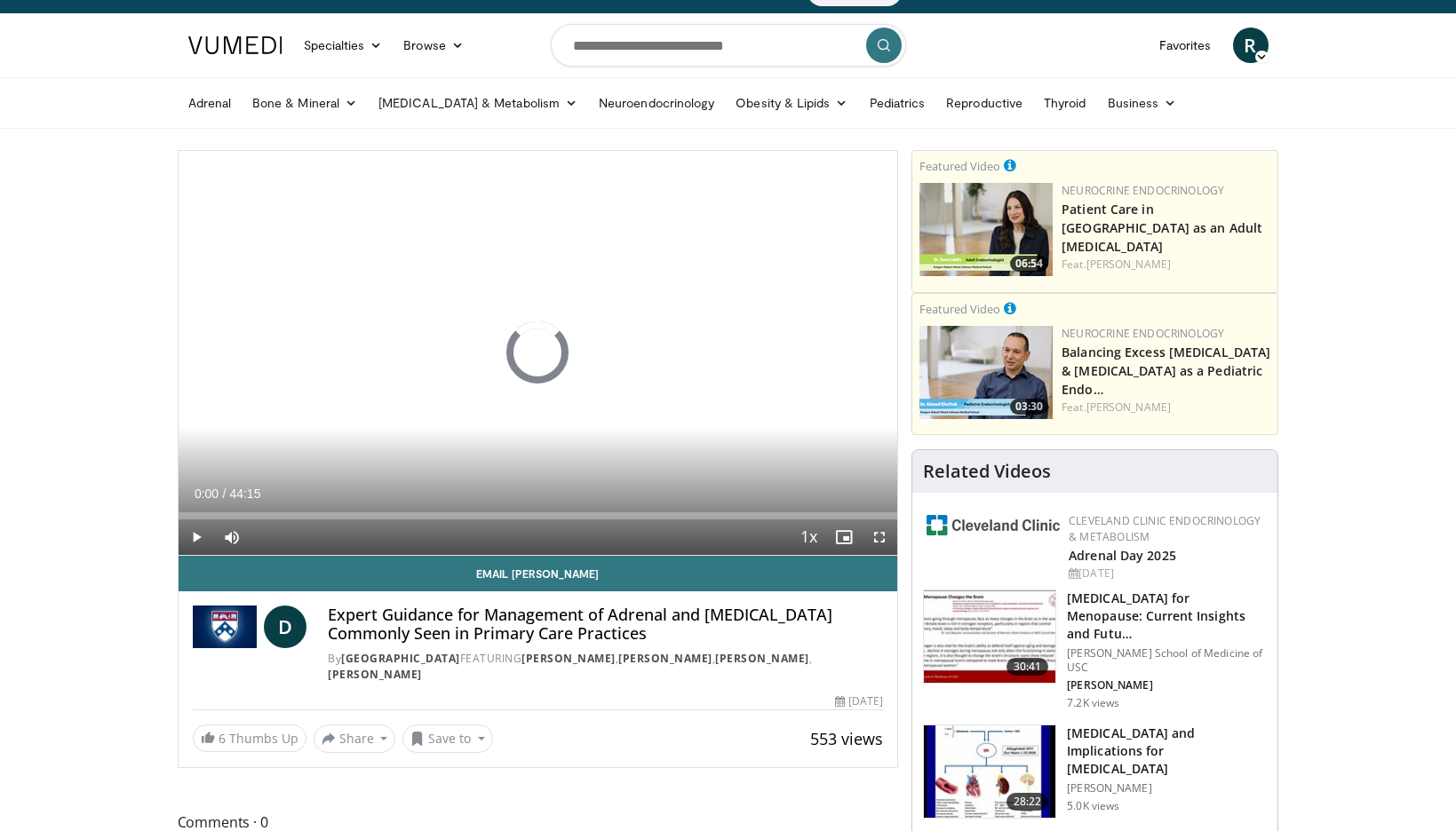
scroll to position [107, 0]
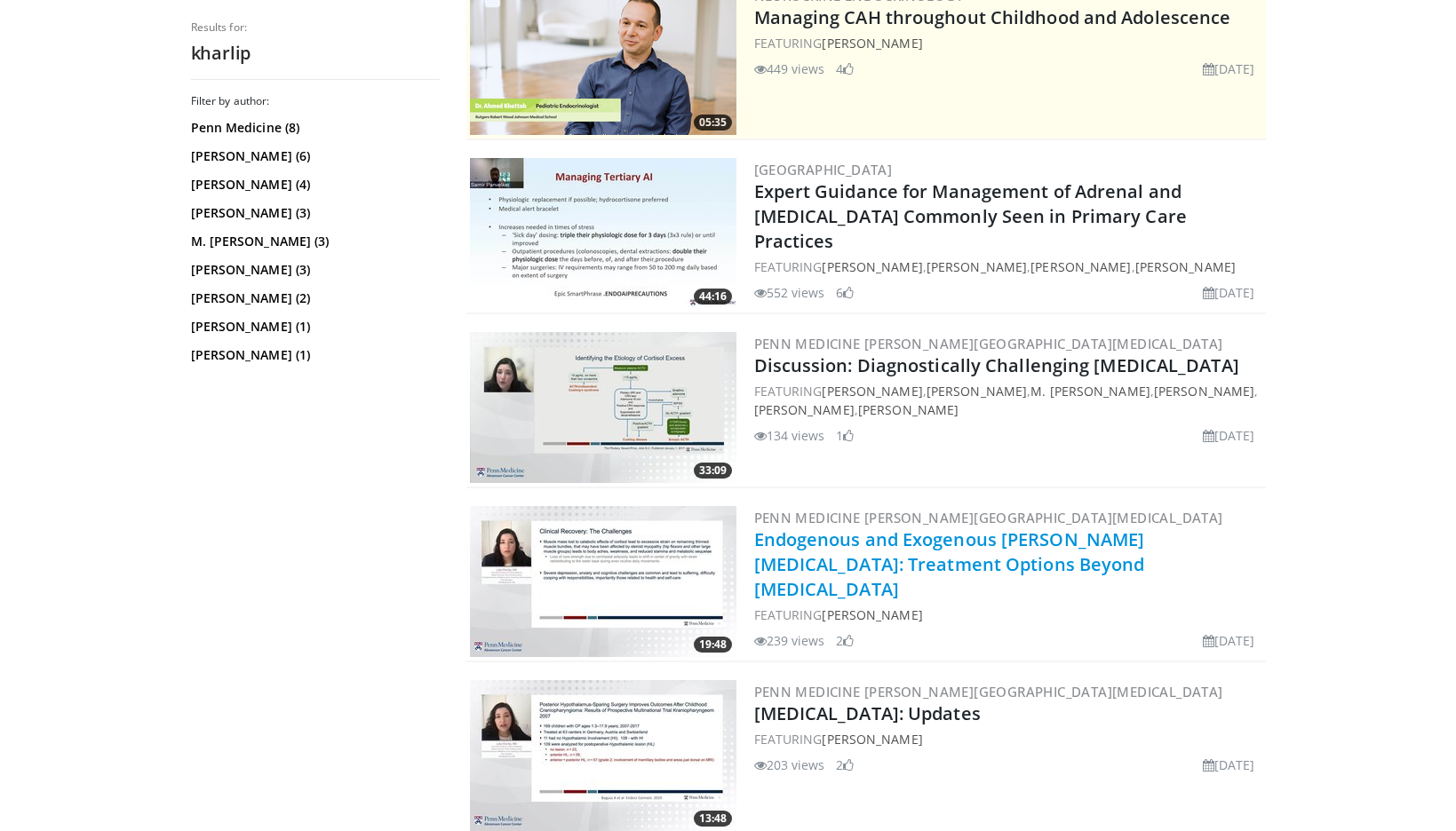
scroll to position [459, 0]
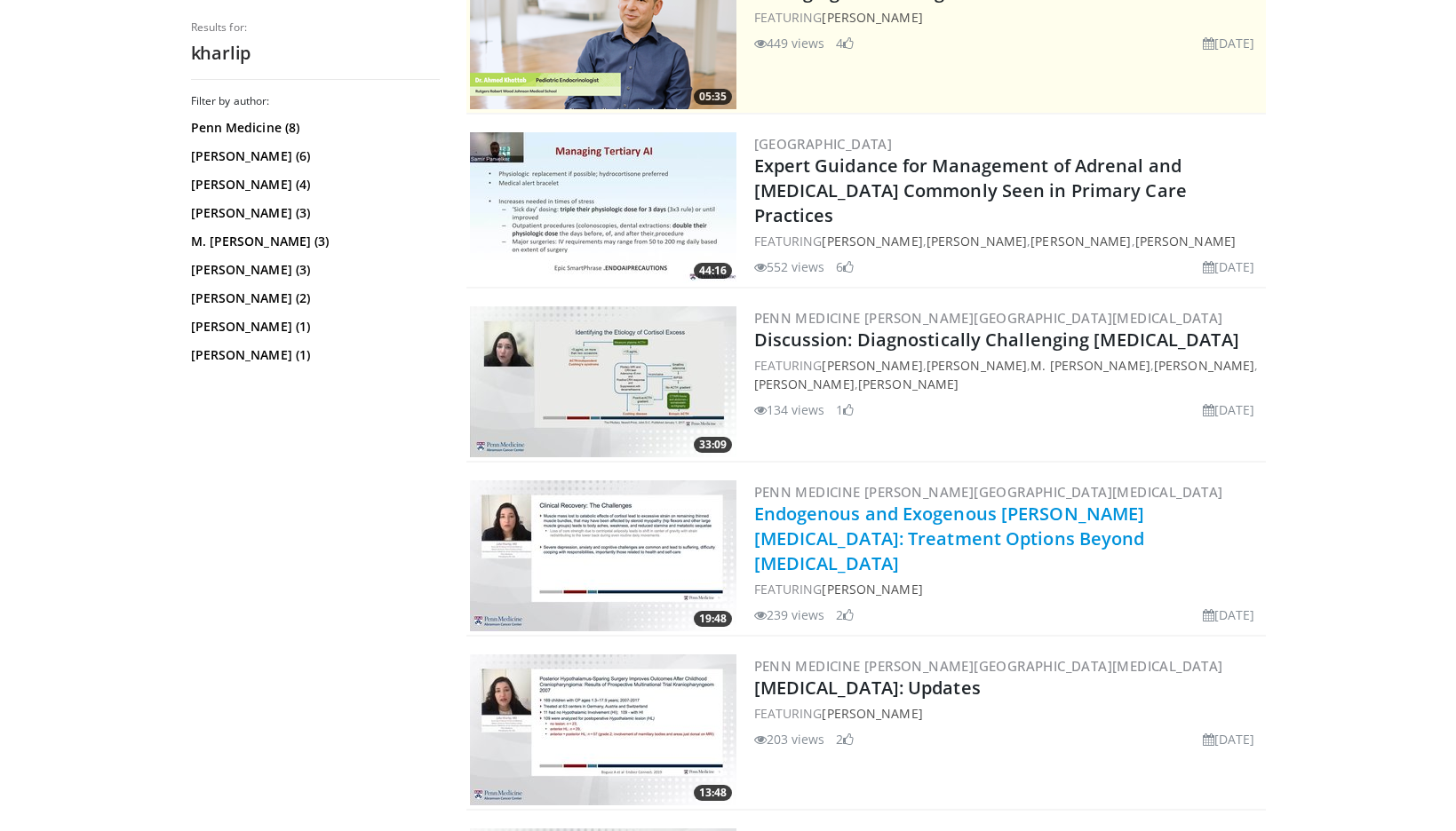
click at [996, 533] on link "Endogenous and Exogenous Cushing's Syndrome: Treatment Options Beyond Cortisol" at bounding box center [949, 539] width 391 height 74
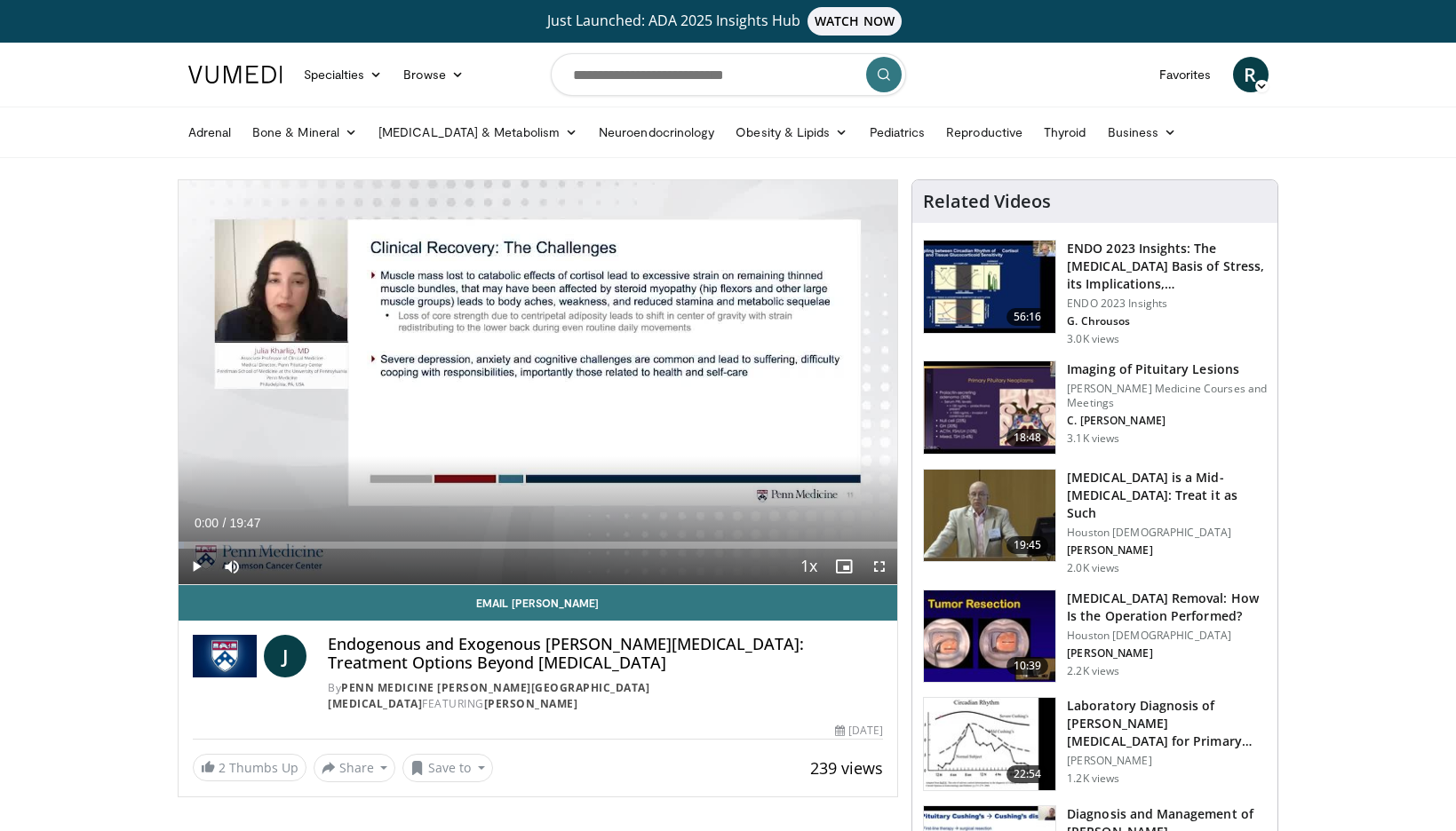
click at [879, 572] on span "Video Player" at bounding box center [880, 567] width 36 height 36
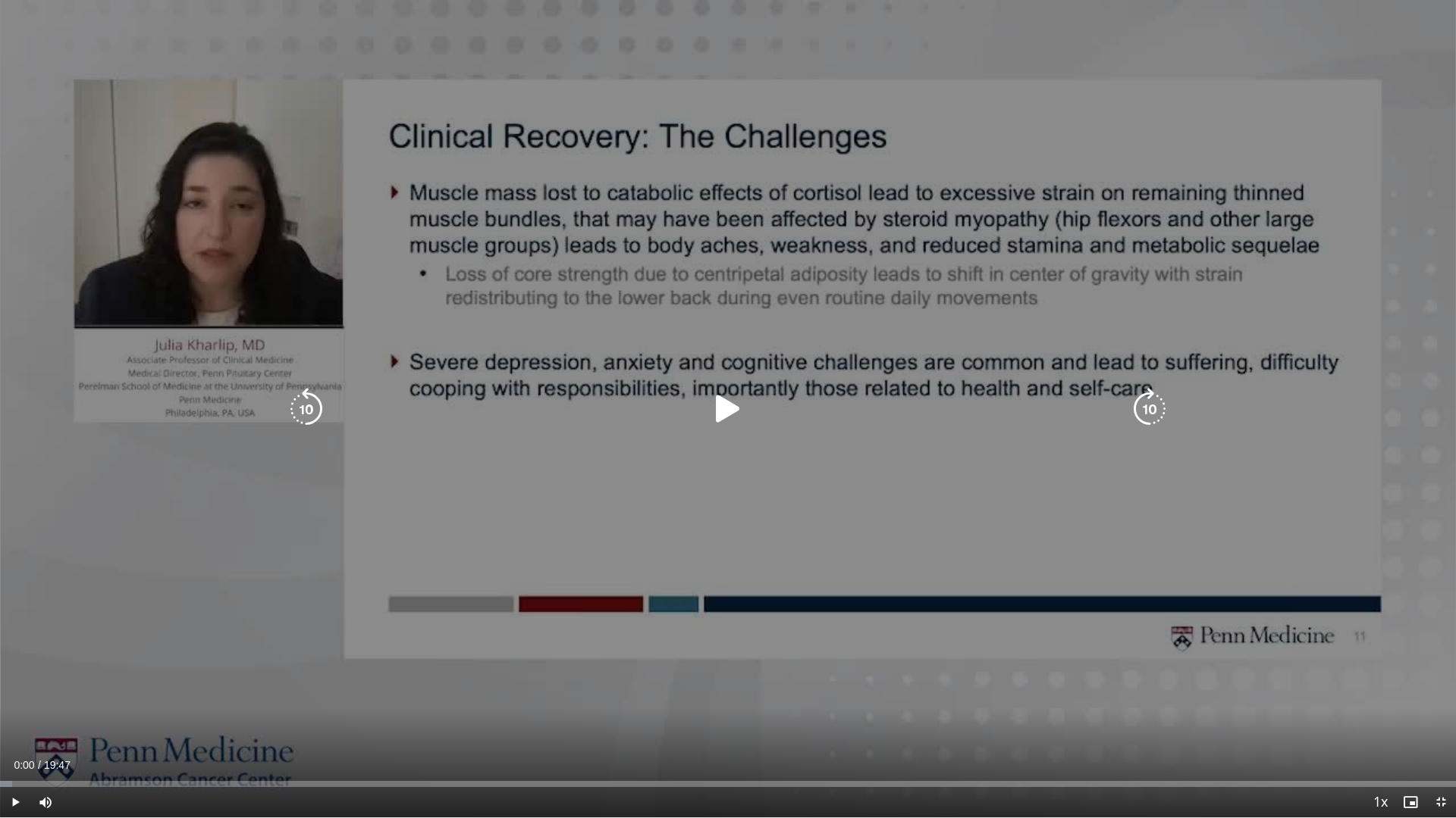
click at [752, 520] on div "10 seconds Tap to unmute" at bounding box center [728, 409] width 1456 height 818
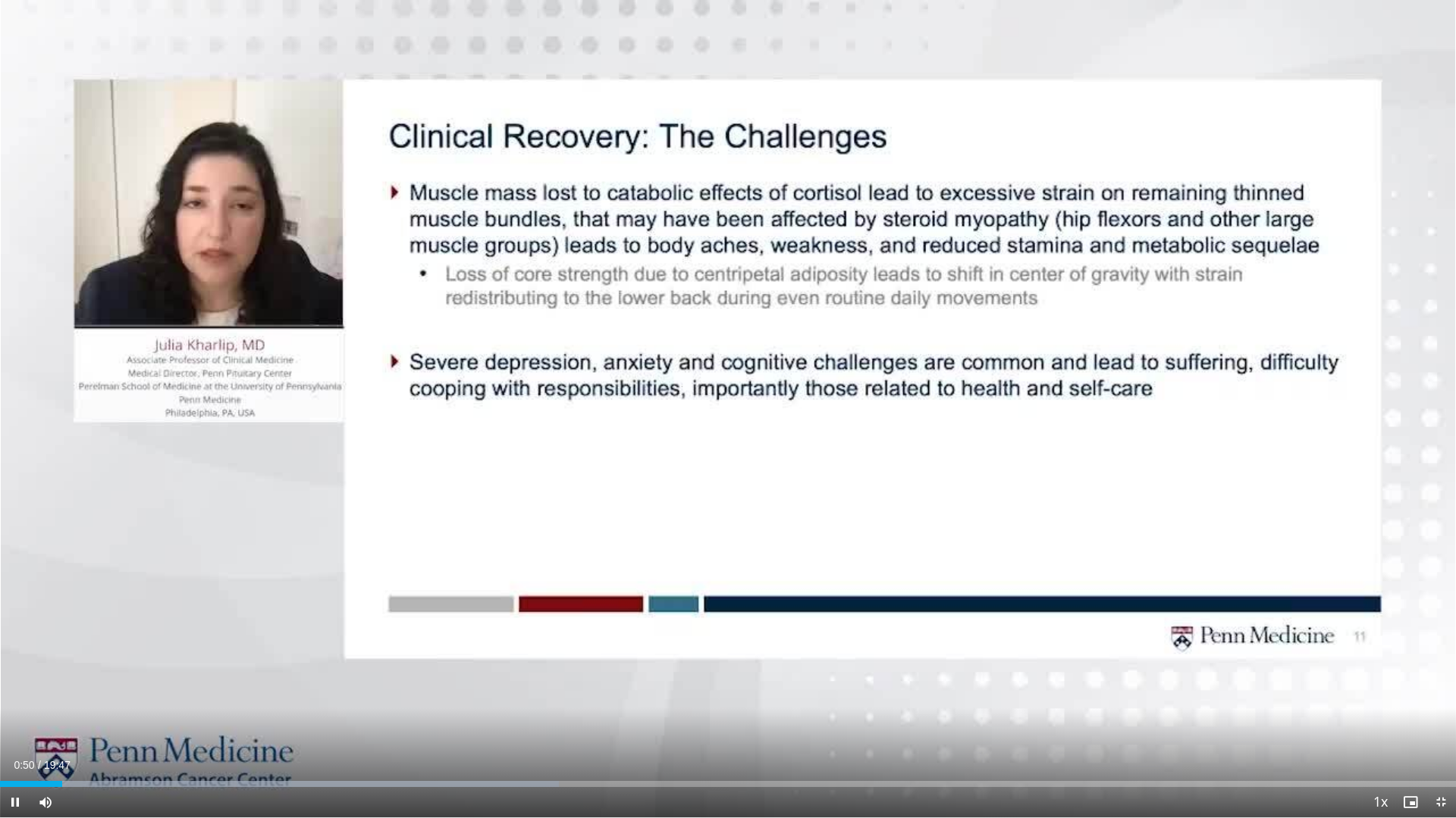
click at [1242, 709] on span "Video Player" at bounding box center [1441, 803] width 31 height 31
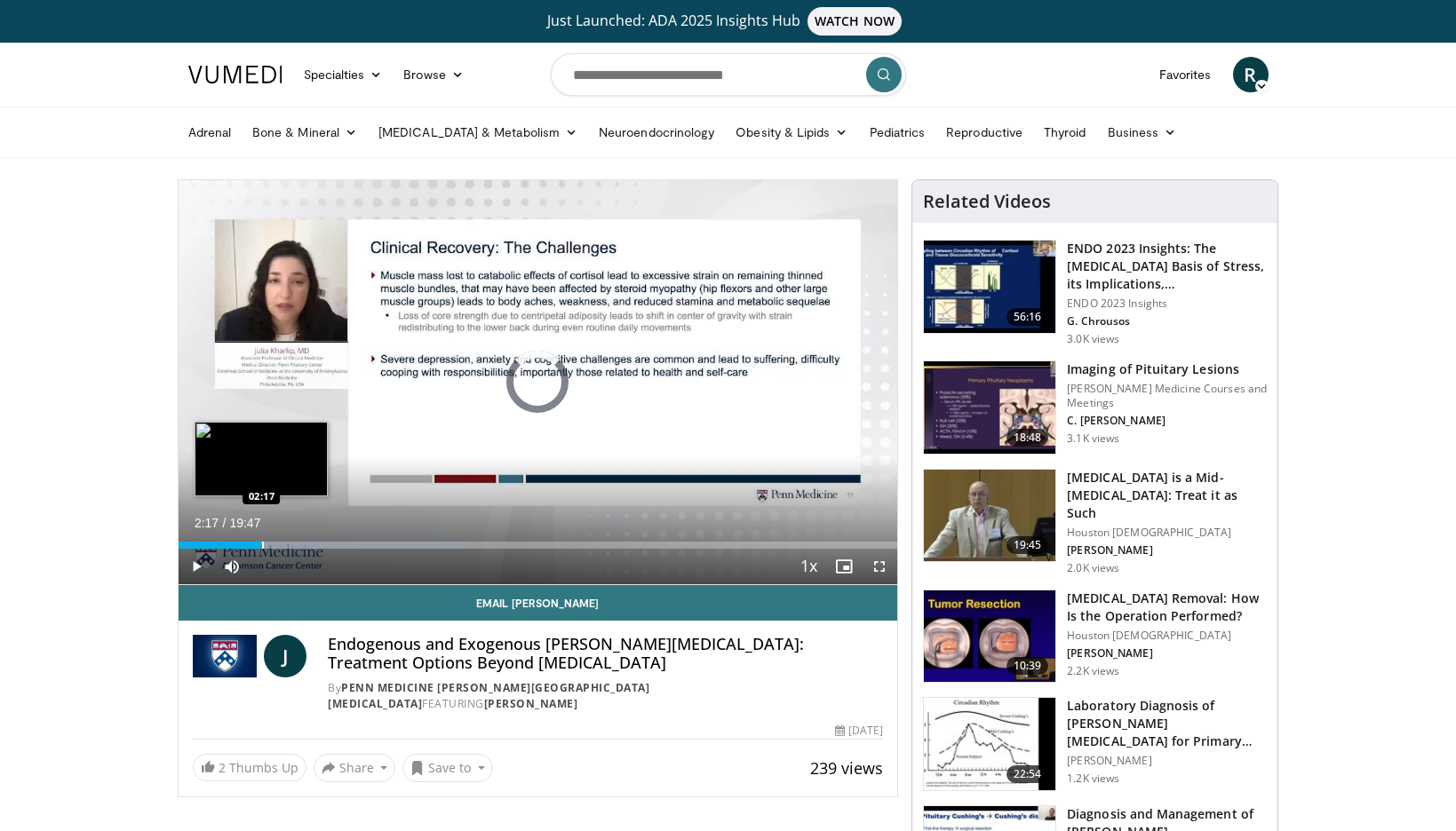
click at [262, 543] on div "Progress Bar" at bounding box center [263, 545] width 2 height 7
